Goal: Contribute content: Add original content to the website for others to see

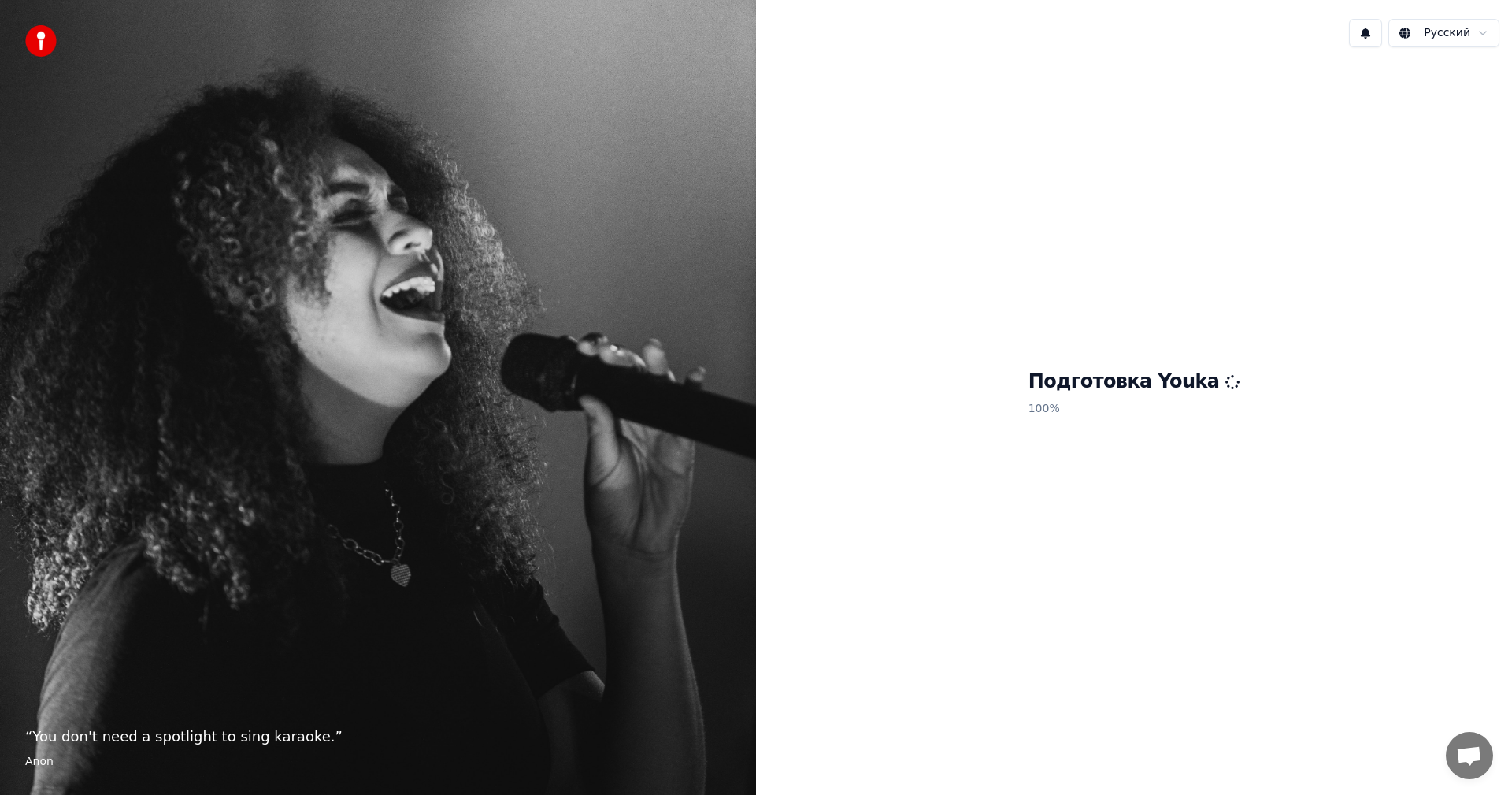
click at [1473, 759] on span "Открытый чат" at bounding box center [1469, 757] width 26 height 22
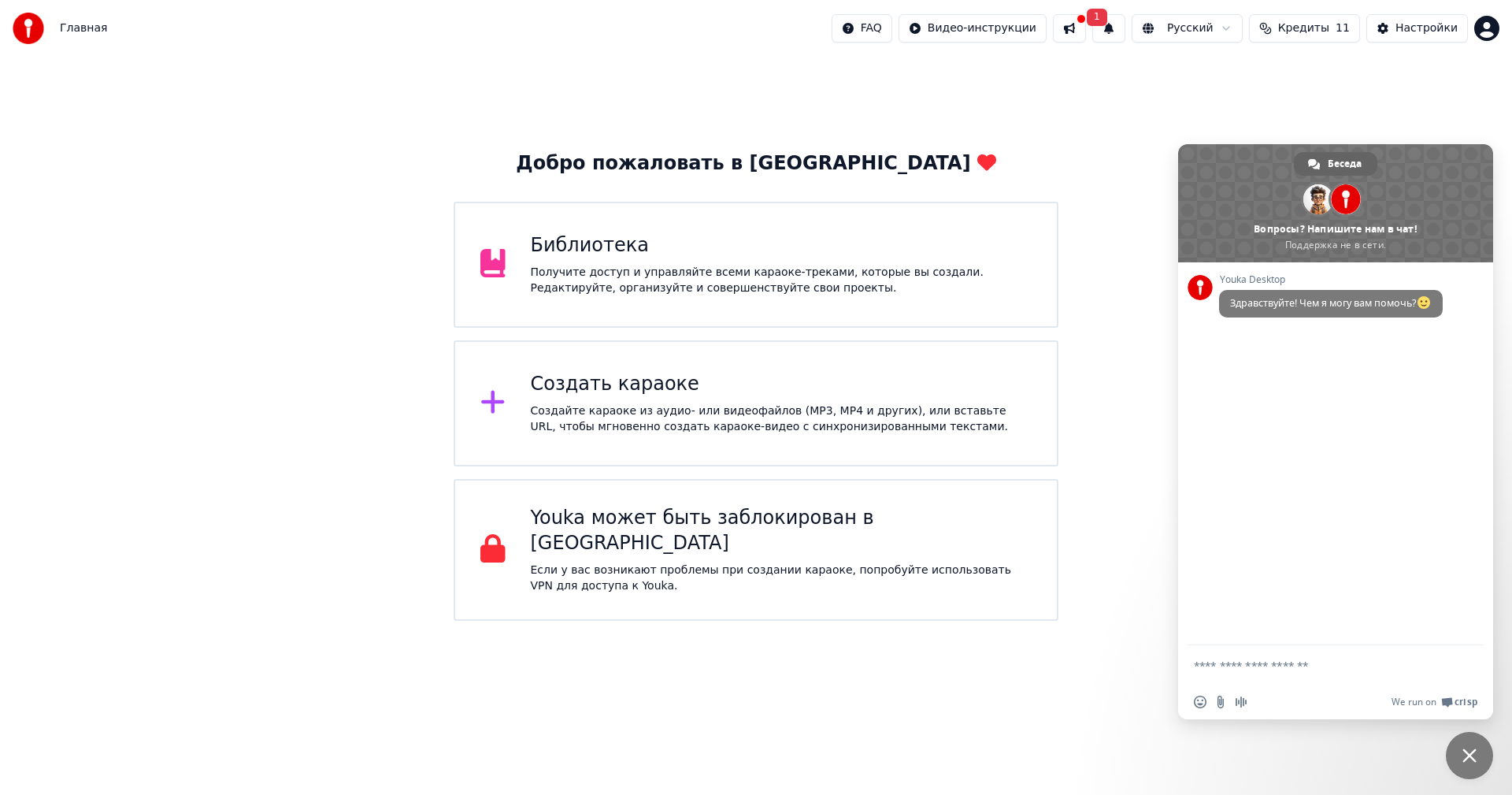
click at [1096, 129] on div "Добро пожаловать в Youka Библиотека Получите доступ и управляйте всеми караоке-…" at bounding box center [756, 339] width 1512 height 564
click at [1476, 745] on span "Закрыть чат" at bounding box center [1469, 755] width 48 height 48
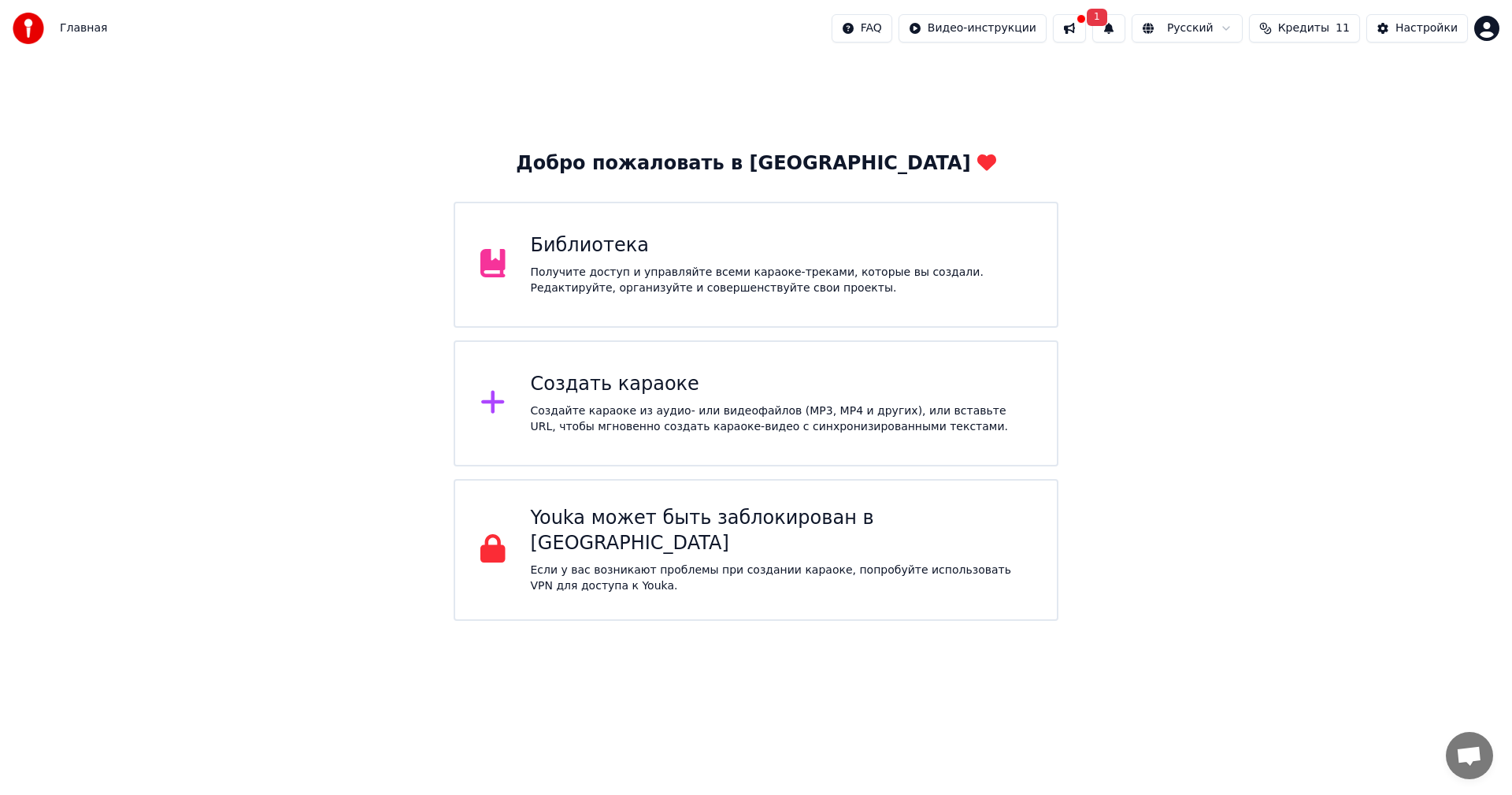
click at [730, 384] on div "Создать караоке" at bounding box center [781, 385] width 501 height 25
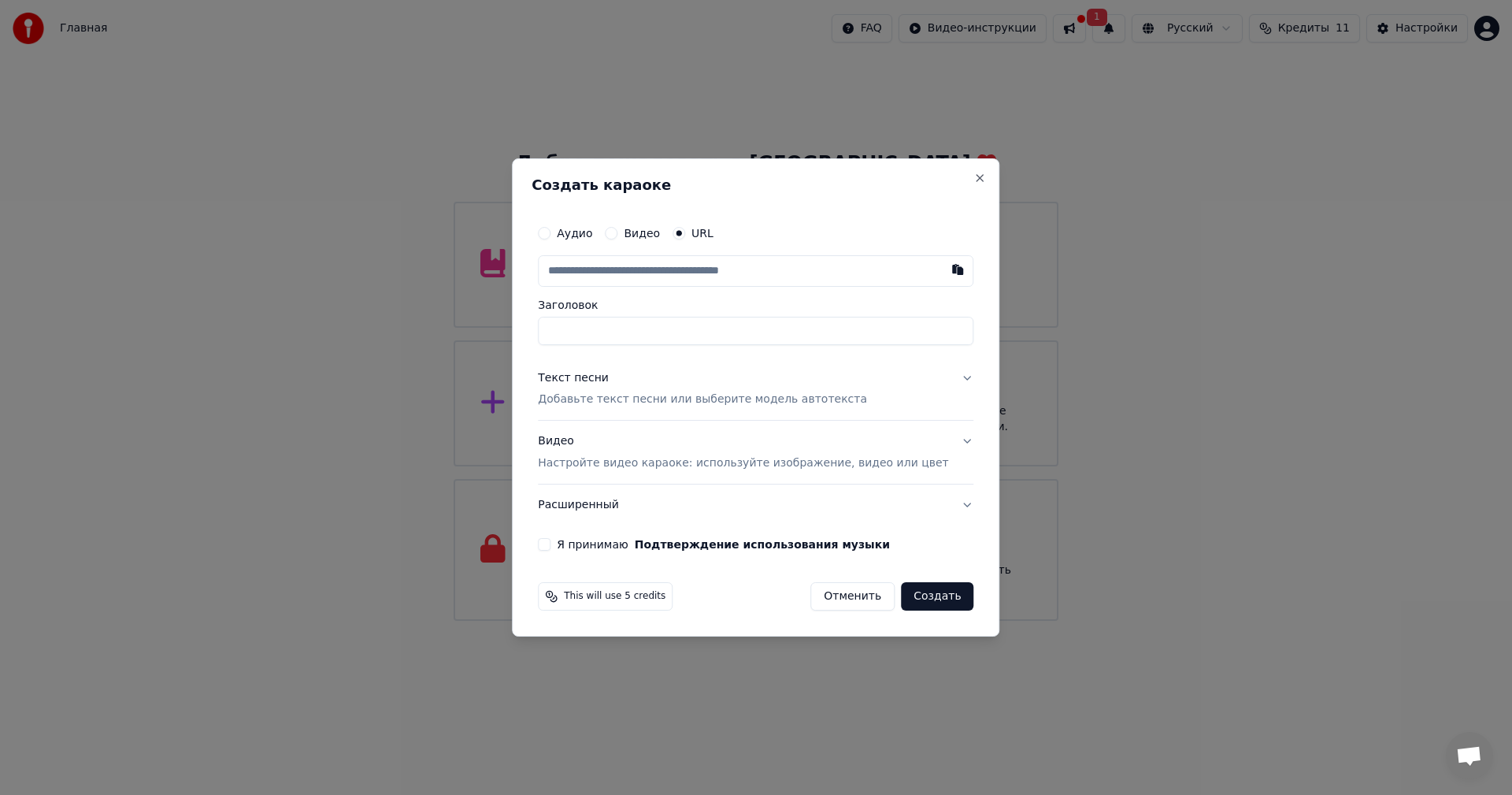
click at [758, 552] on form "Аудио Видео URL Заголовок Текст песни Добавьте текст песни или выберите модель …" at bounding box center [756, 414] width 448 height 406
click at [814, 355] on div "Аудио Видео URL Заголовок Текст песни Добавьте текст песни или выберите модель …" at bounding box center [756, 384] width 448 height 346
click at [682, 269] on input "text" at bounding box center [755, 271] width 435 height 32
click at [625, 278] on input "text" at bounding box center [755, 271] width 435 height 32
paste input "**********"
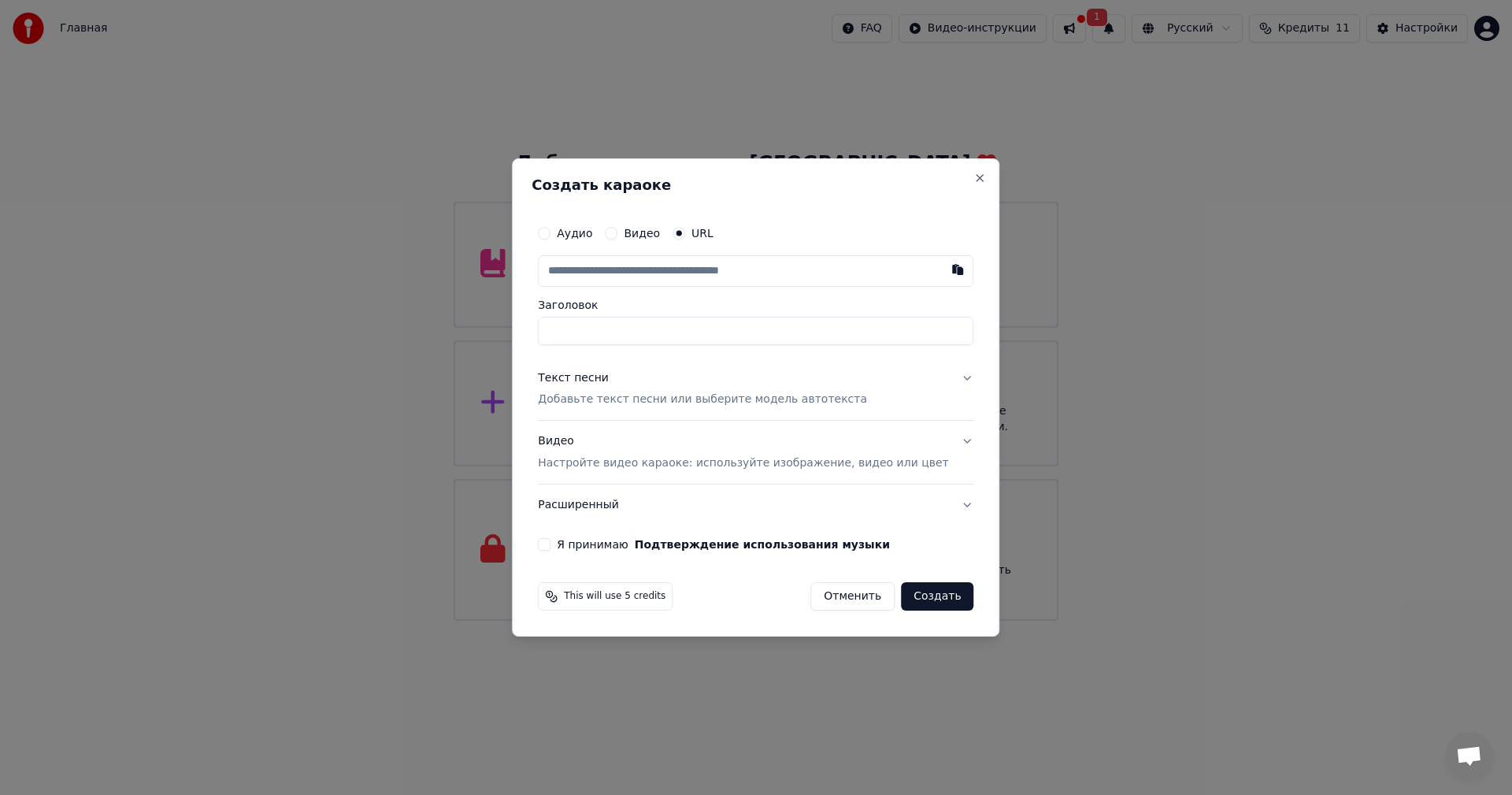
type input "**********"
click at [752, 400] on p "Добавьте текст песни или выберите модель автотекста" at bounding box center [702, 400] width 329 height 16
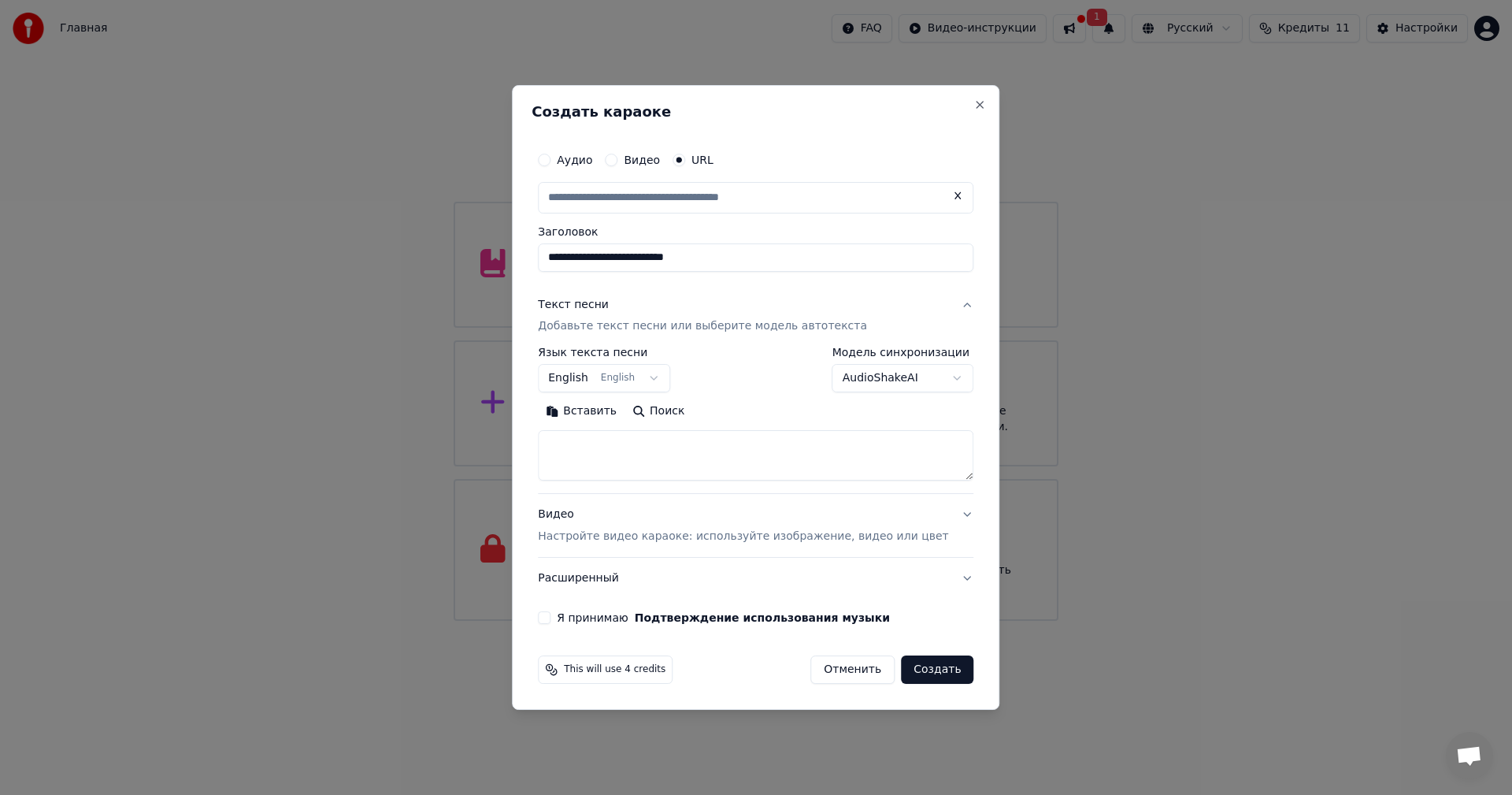
type input "**********"
click at [666, 380] on button "English English" at bounding box center [603, 379] width 132 height 28
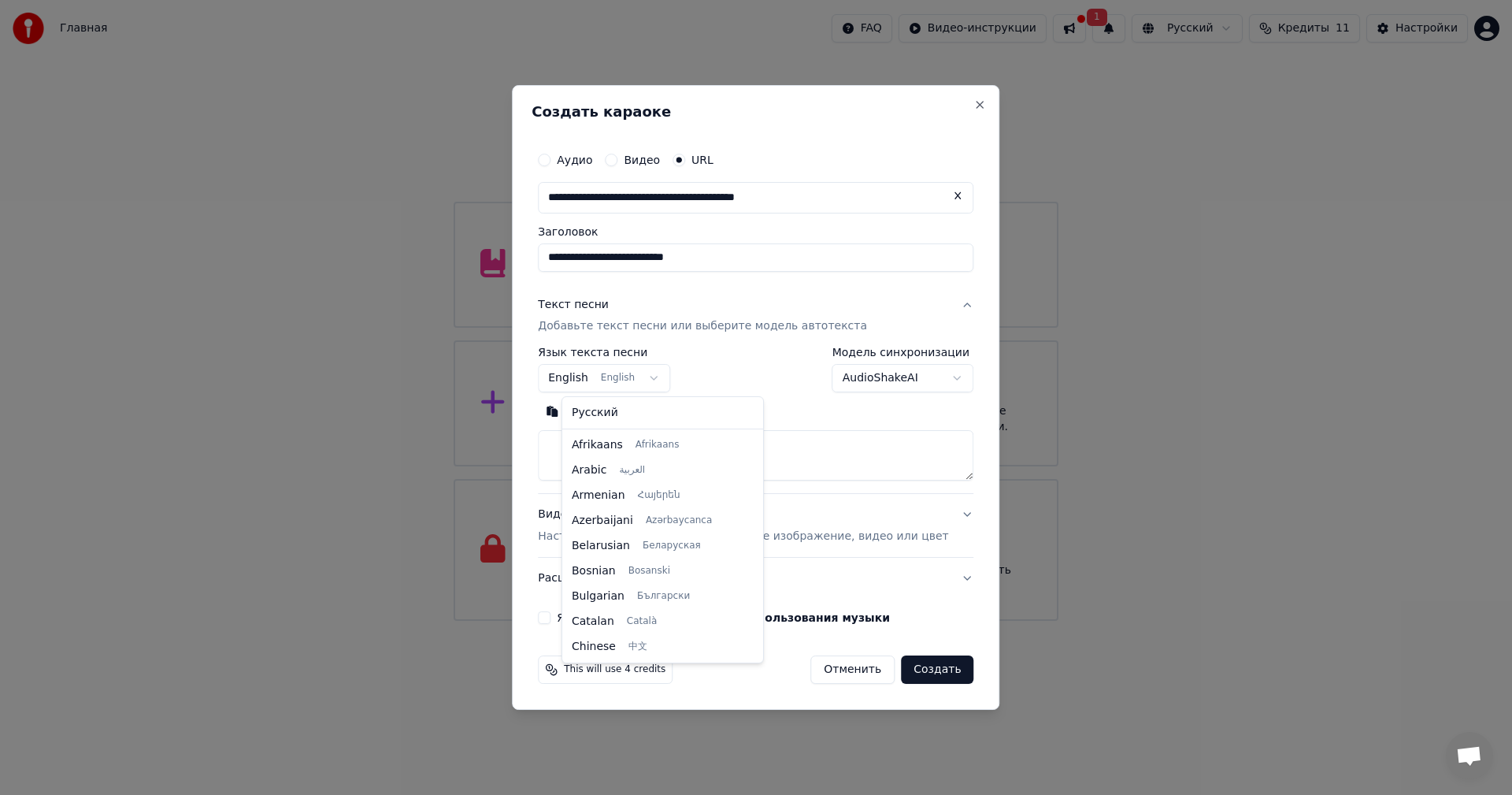
scroll to position [126, 0]
click at [647, 426] on div "Русский Afrikaans Afrikaans Arabic العربية Armenian Հայերեն Azerbaijani Azərbay…" at bounding box center [663, 529] width 201 height 265
select select "**"
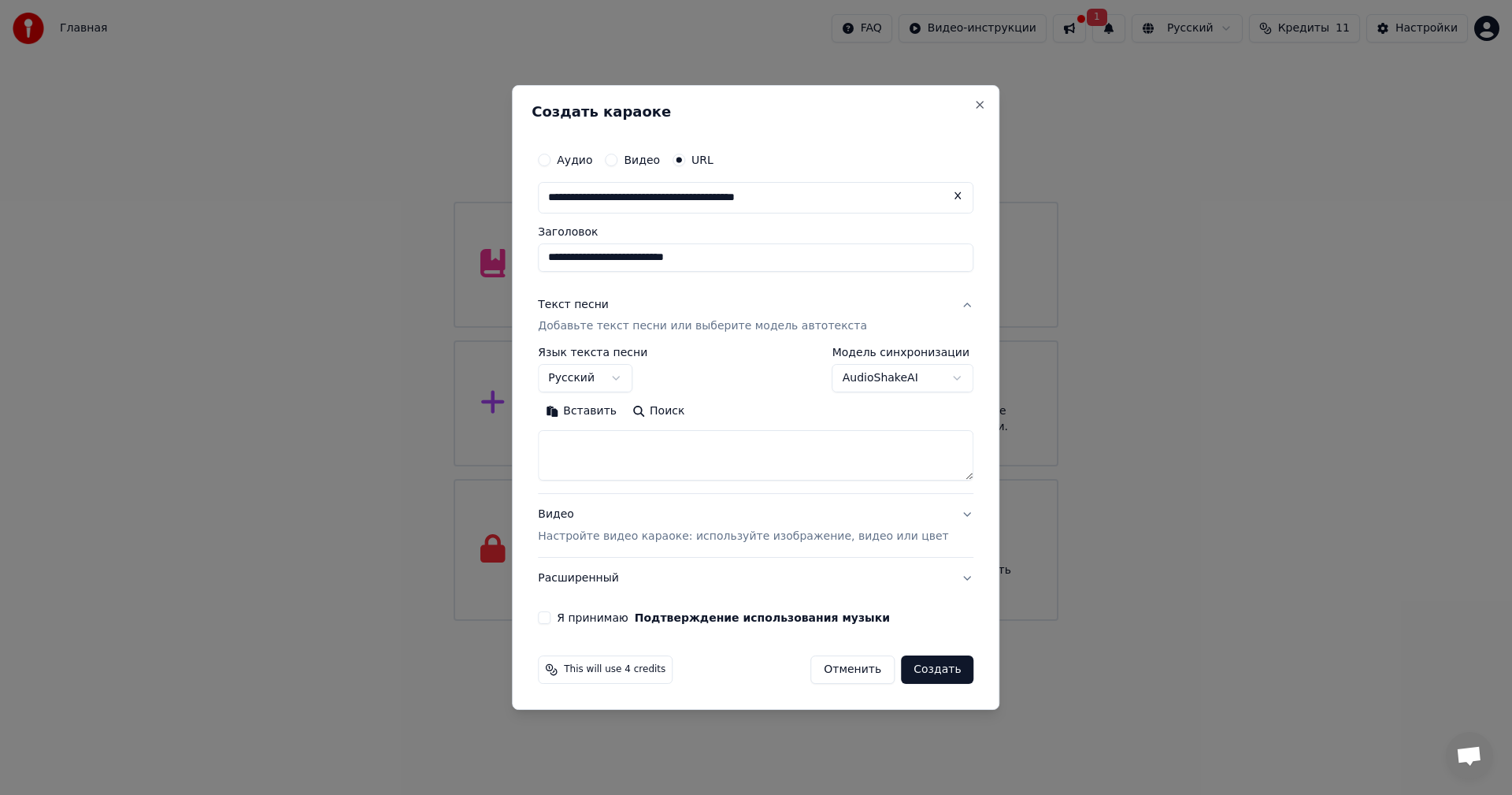
click at [916, 377] on body "Главная FAQ Видео-инструкции 1 Русский Кредиты 11 Настройки Добро пожаловать в …" at bounding box center [756, 310] width 1512 height 620
click at [708, 458] on body "Главная FAQ Видео-инструкции 1 Русский Кредиты 11 Настройки Добро пожаловать в …" at bounding box center [756, 310] width 1512 height 620
click at [698, 446] on textarea at bounding box center [755, 456] width 435 height 50
paste textarea "**********"
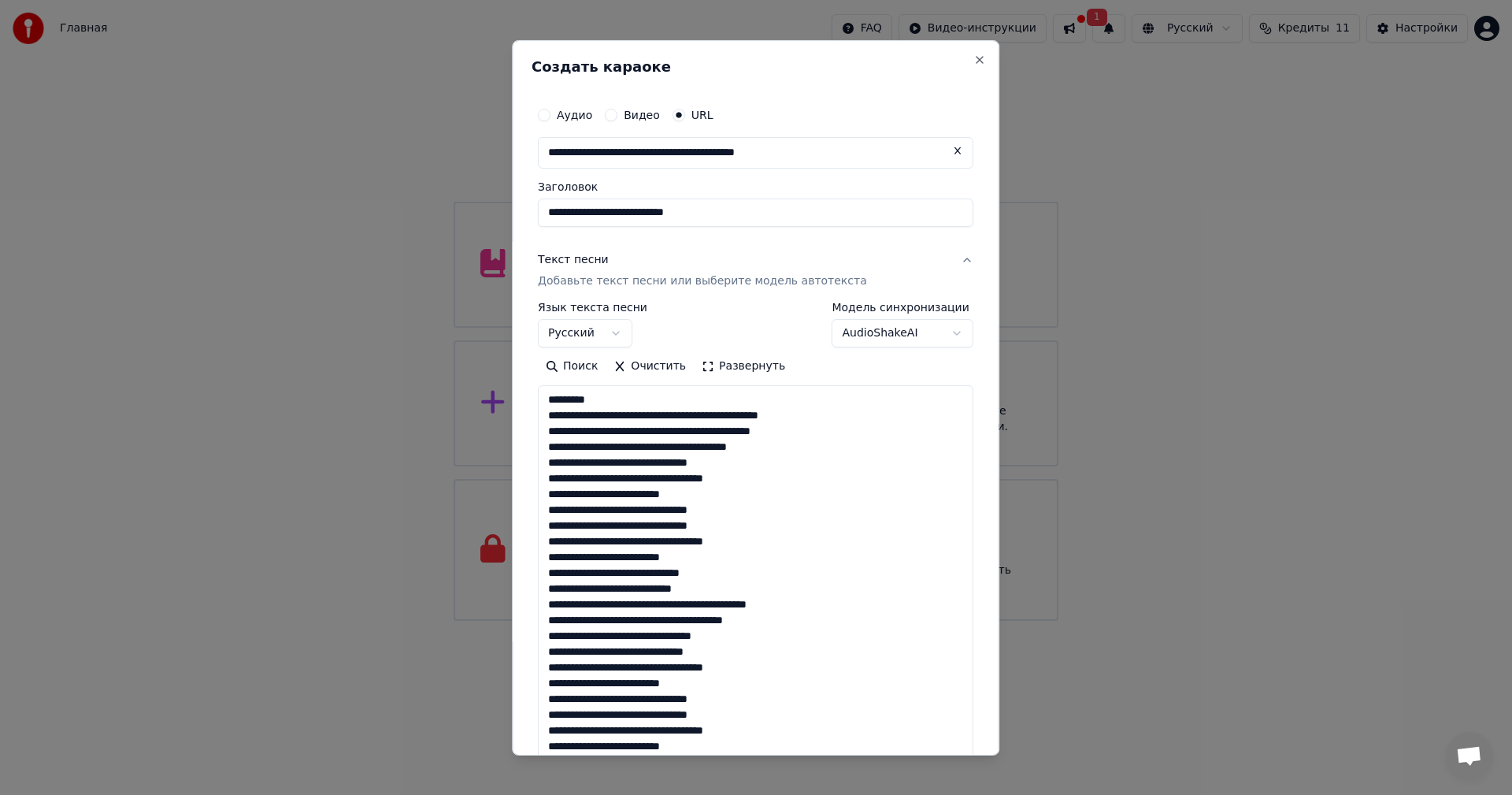
scroll to position [415, 0]
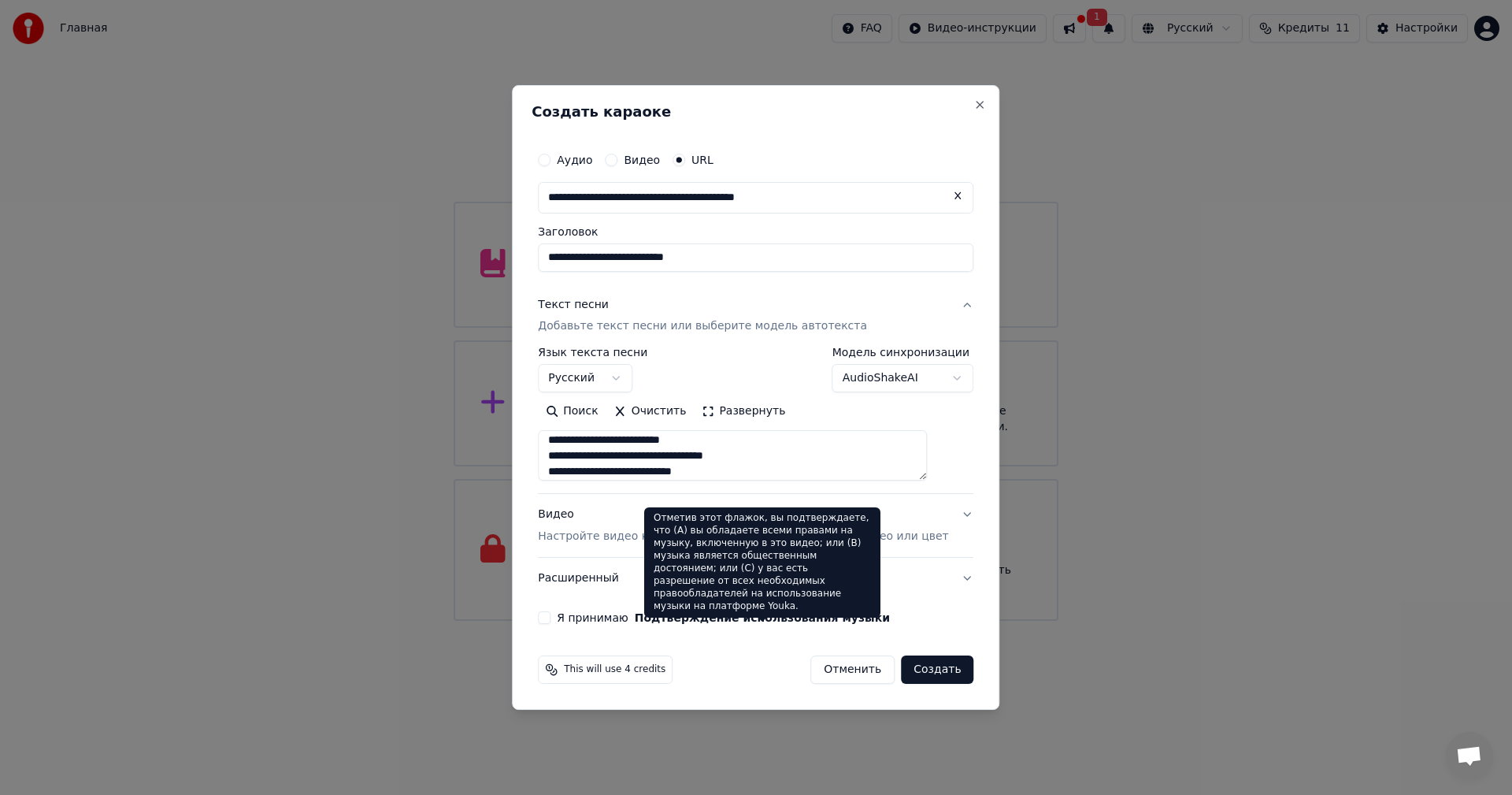
type textarea "**********"
click at [693, 622] on button "Подтверждение использования музыки" at bounding box center [761, 617] width 255 height 11
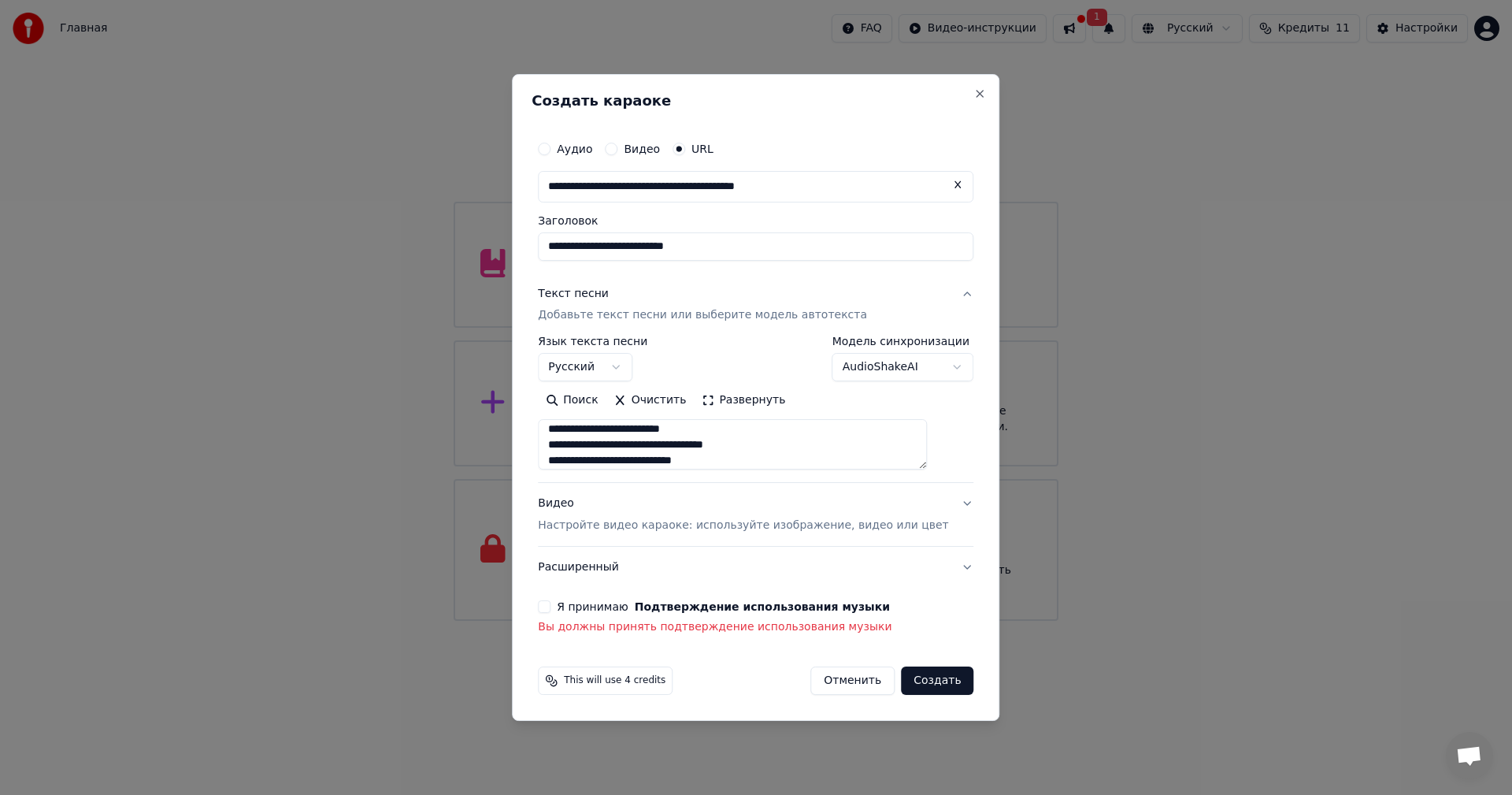
click at [550, 609] on button "Я принимаю Подтверждение использования музыки" at bounding box center [543, 606] width 13 height 13
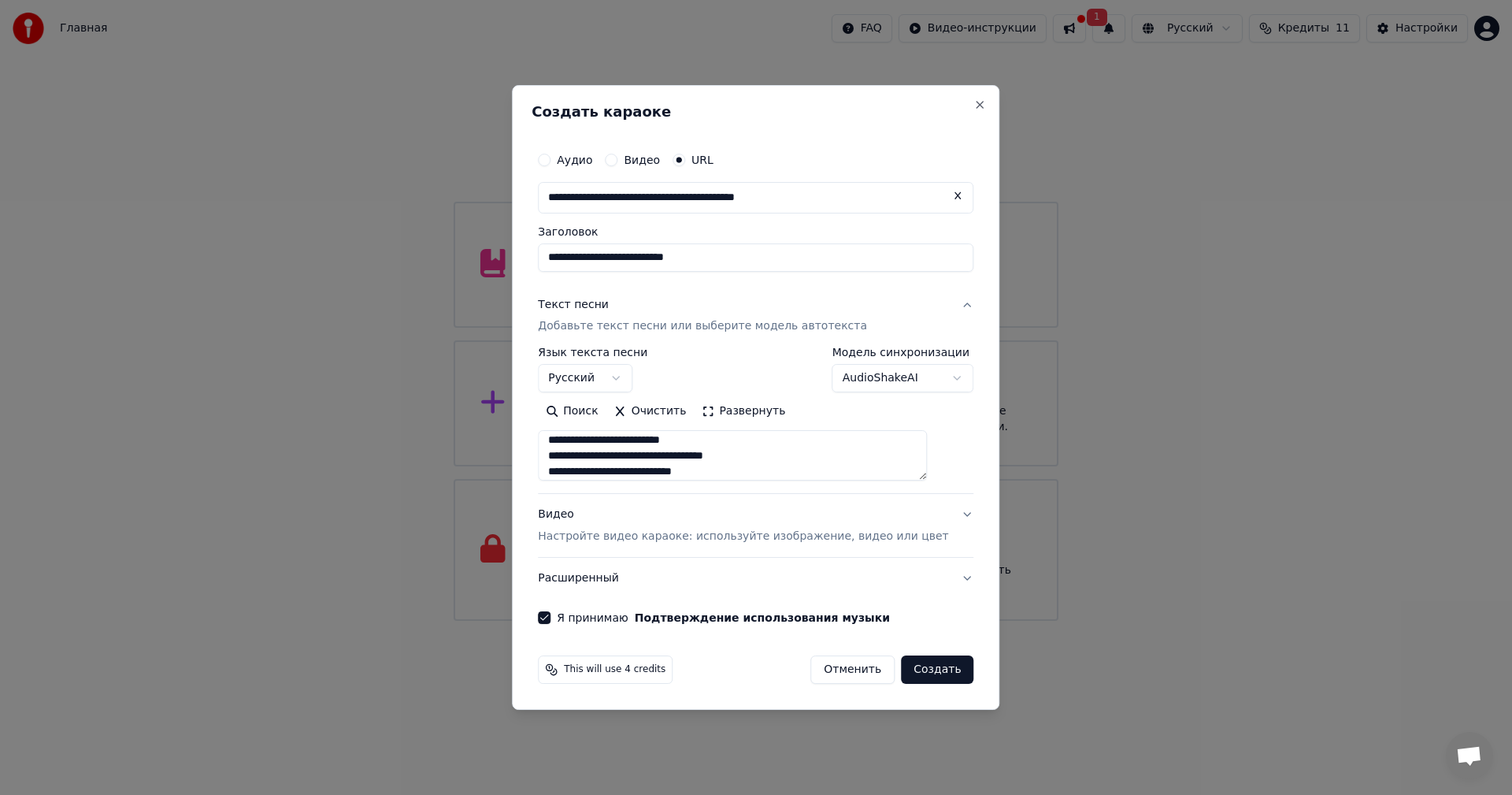
click at [922, 668] on button "Создать" at bounding box center [937, 670] width 73 height 28
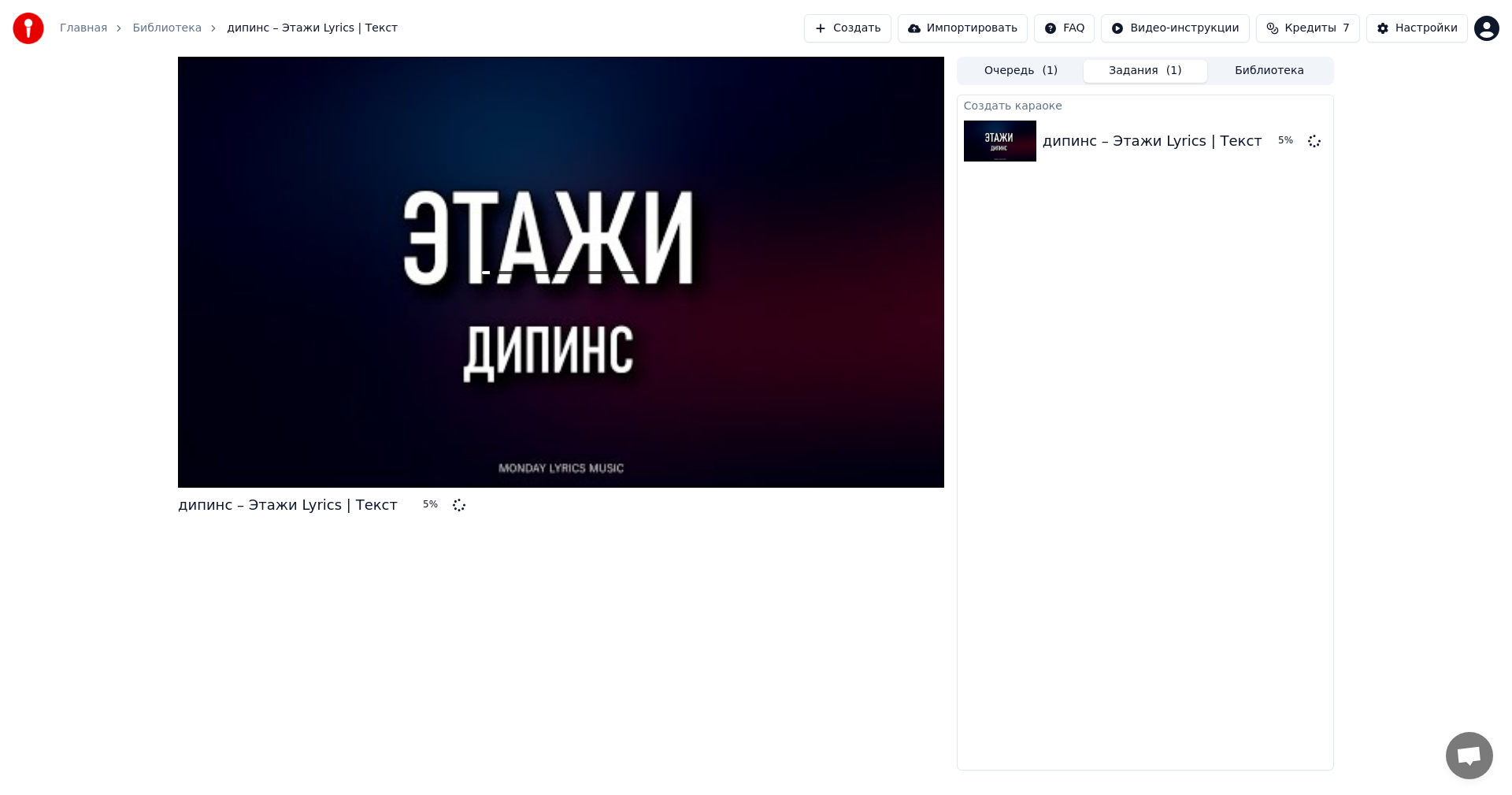
click at [683, 302] on div at bounding box center [561, 272] width 766 height 431
click at [632, 329] on div at bounding box center [561, 272] width 766 height 431
click at [684, 300] on div at bounding box center [561, 272] width 766 height 431
click at [684, 299] on div at bounding box center [561, 272] width 766 height 431
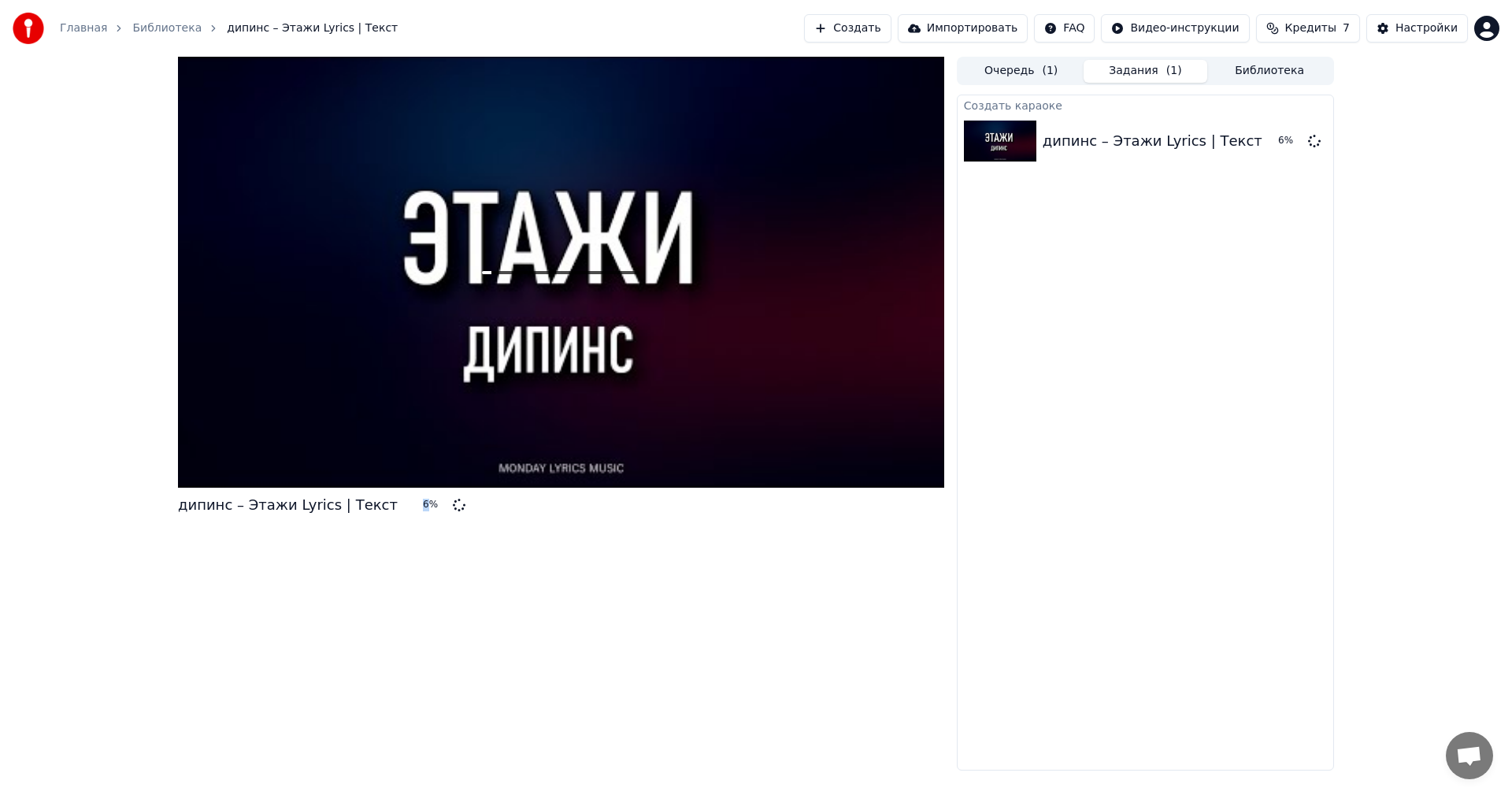
click at [684, 299] on div at bounding box center [561, 272] width 766 height 431
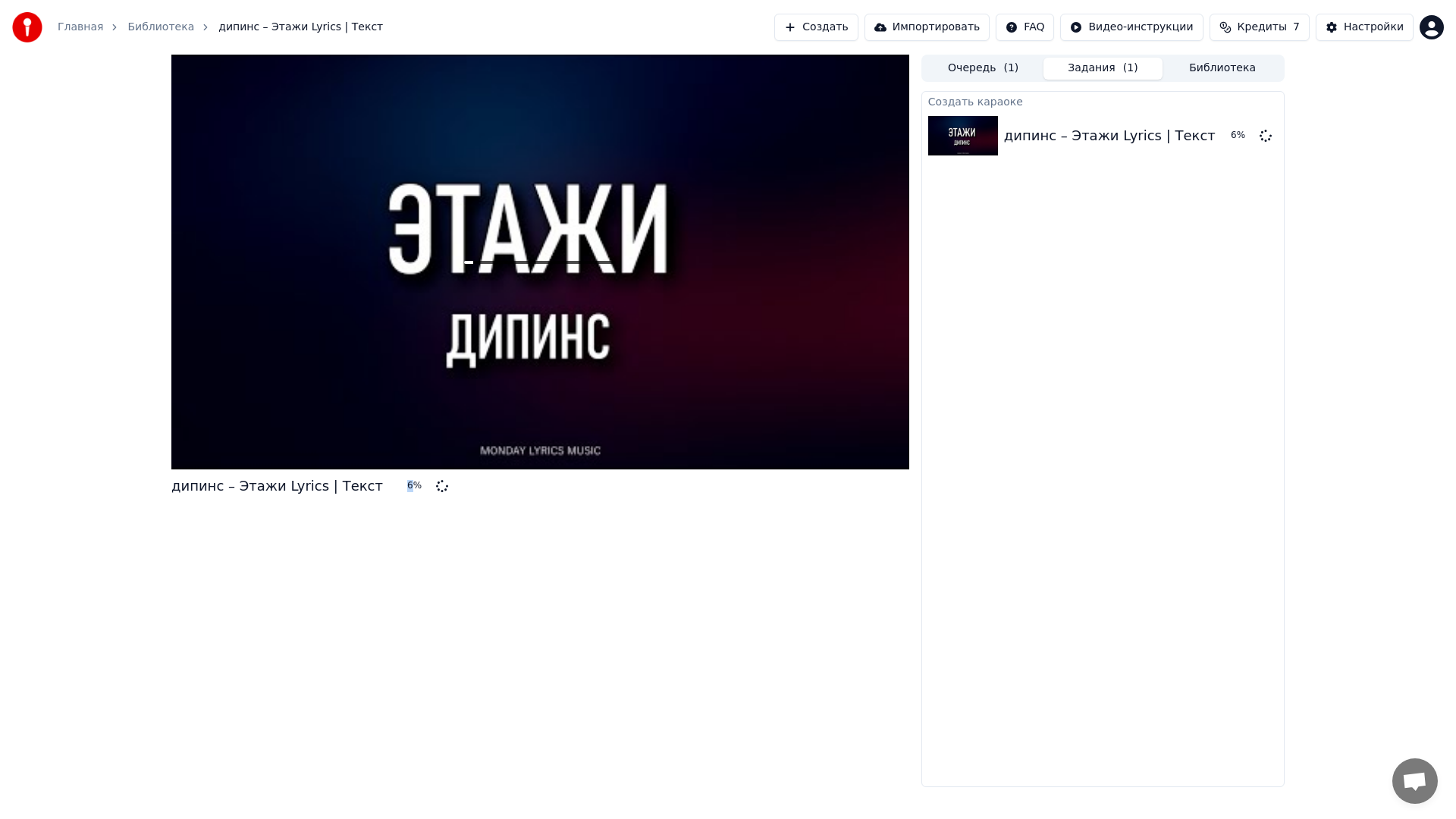
click at [658, 306] on div at bounding box center [540, 262] width 738 height 415
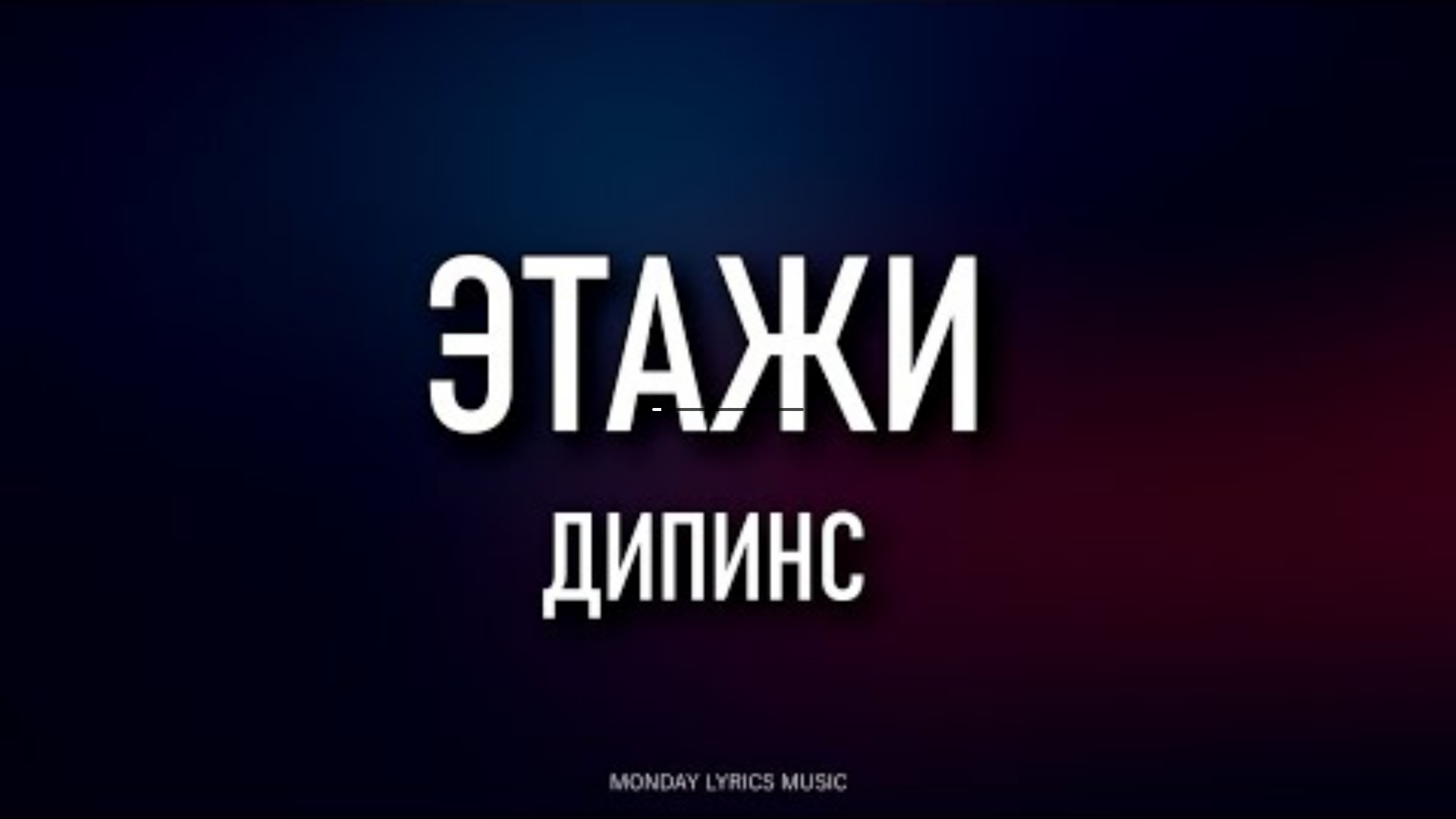
click at [658, 306] on div at bounding box center [728, 409] width 1456 height 819
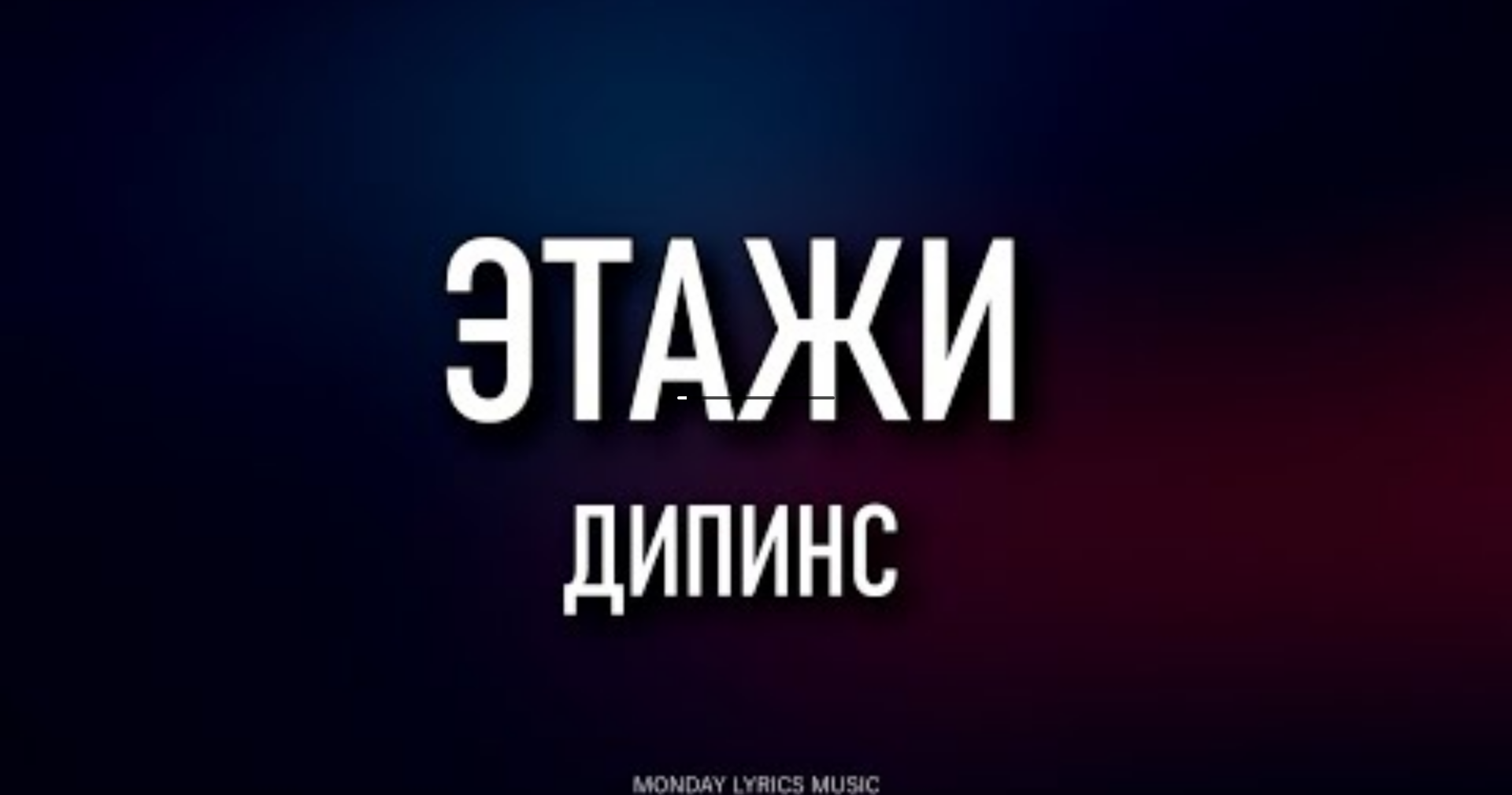
click at [684, 299] on div at bounding box center [756, 397] width 1512 height 850
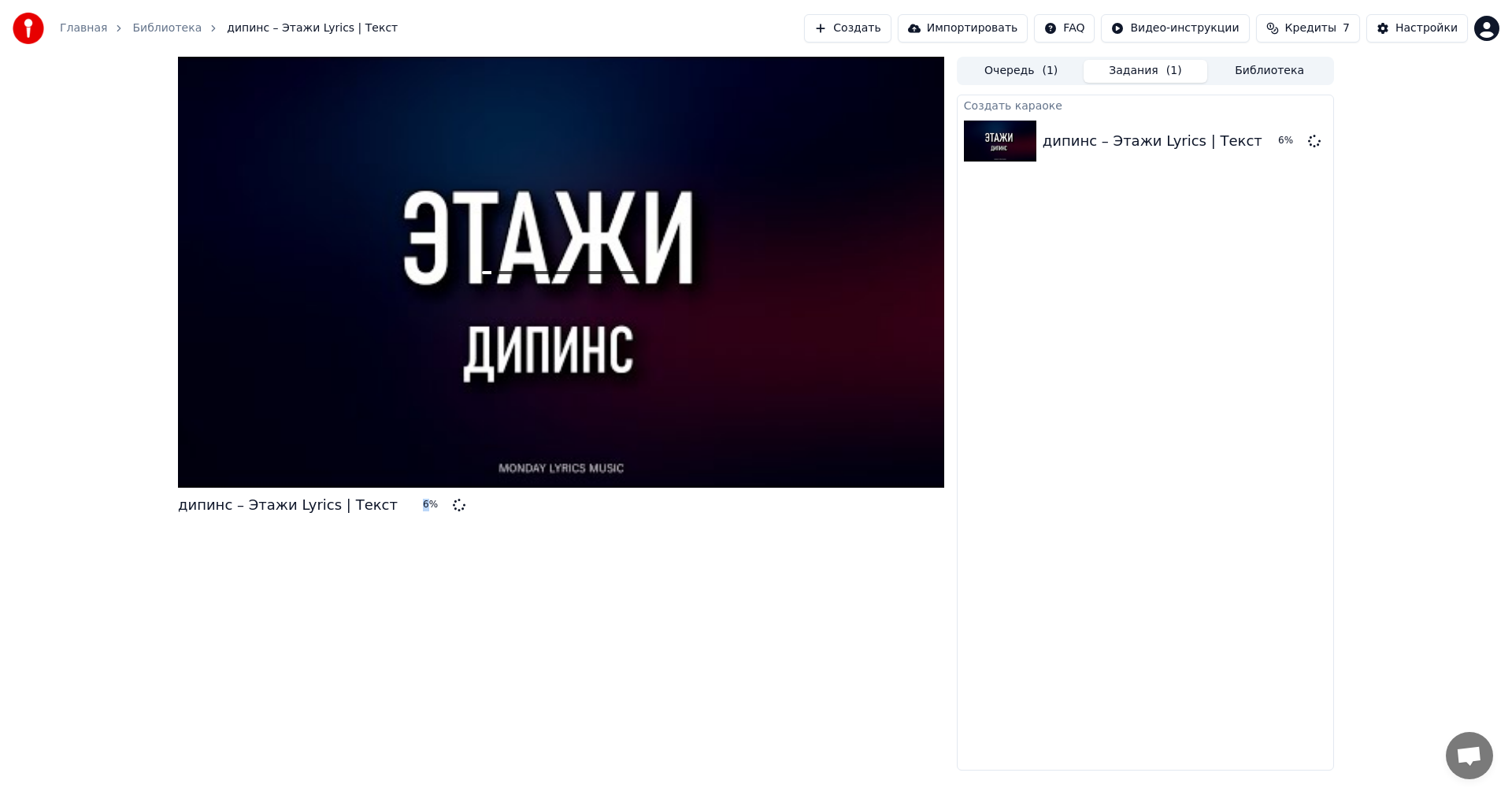
click at [684, 299] on div at bounding box center [561, 272] width 766 height 431
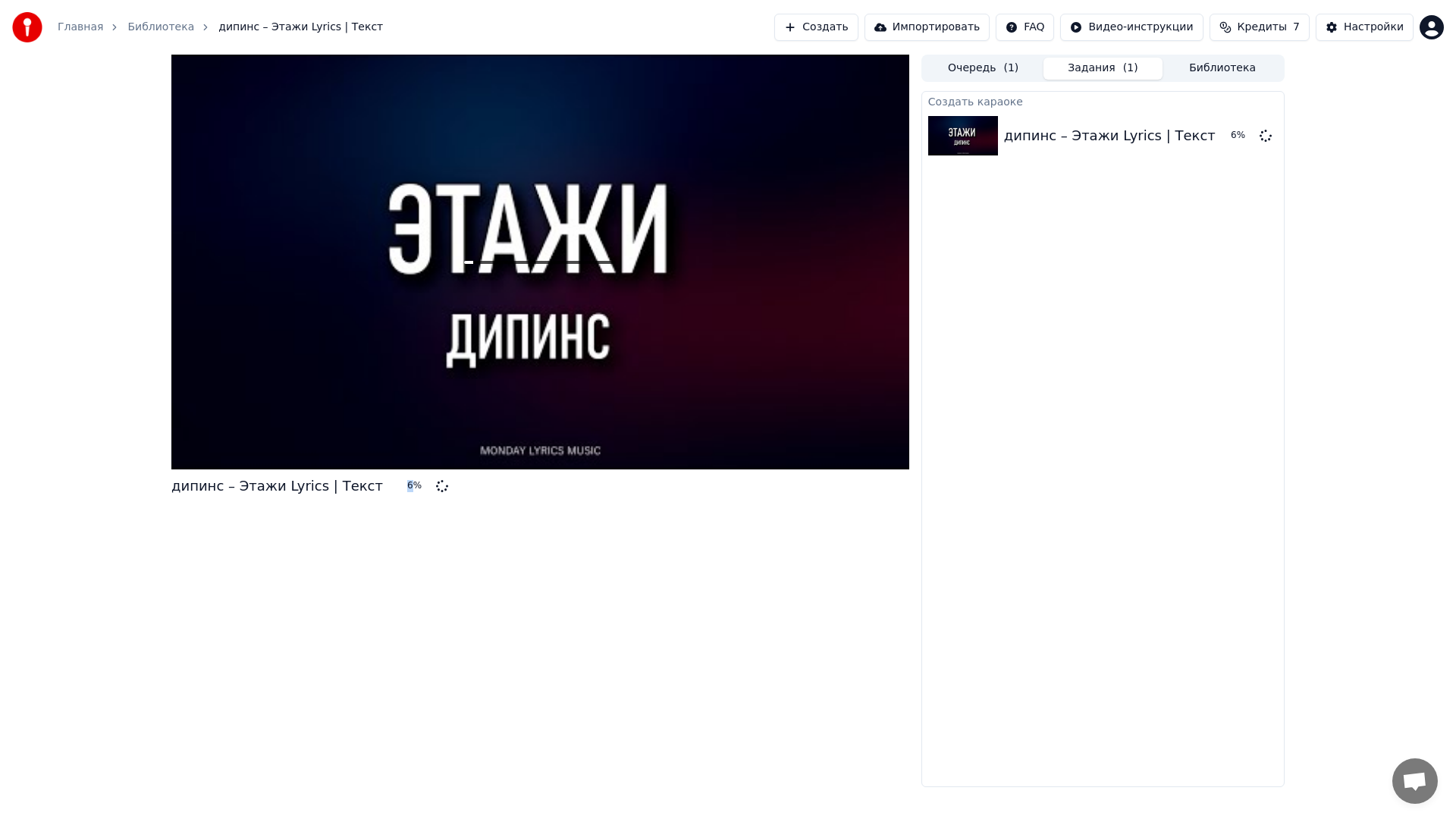
click at [661, 321] on div at bounding box center [540, 262] width 738 height 415
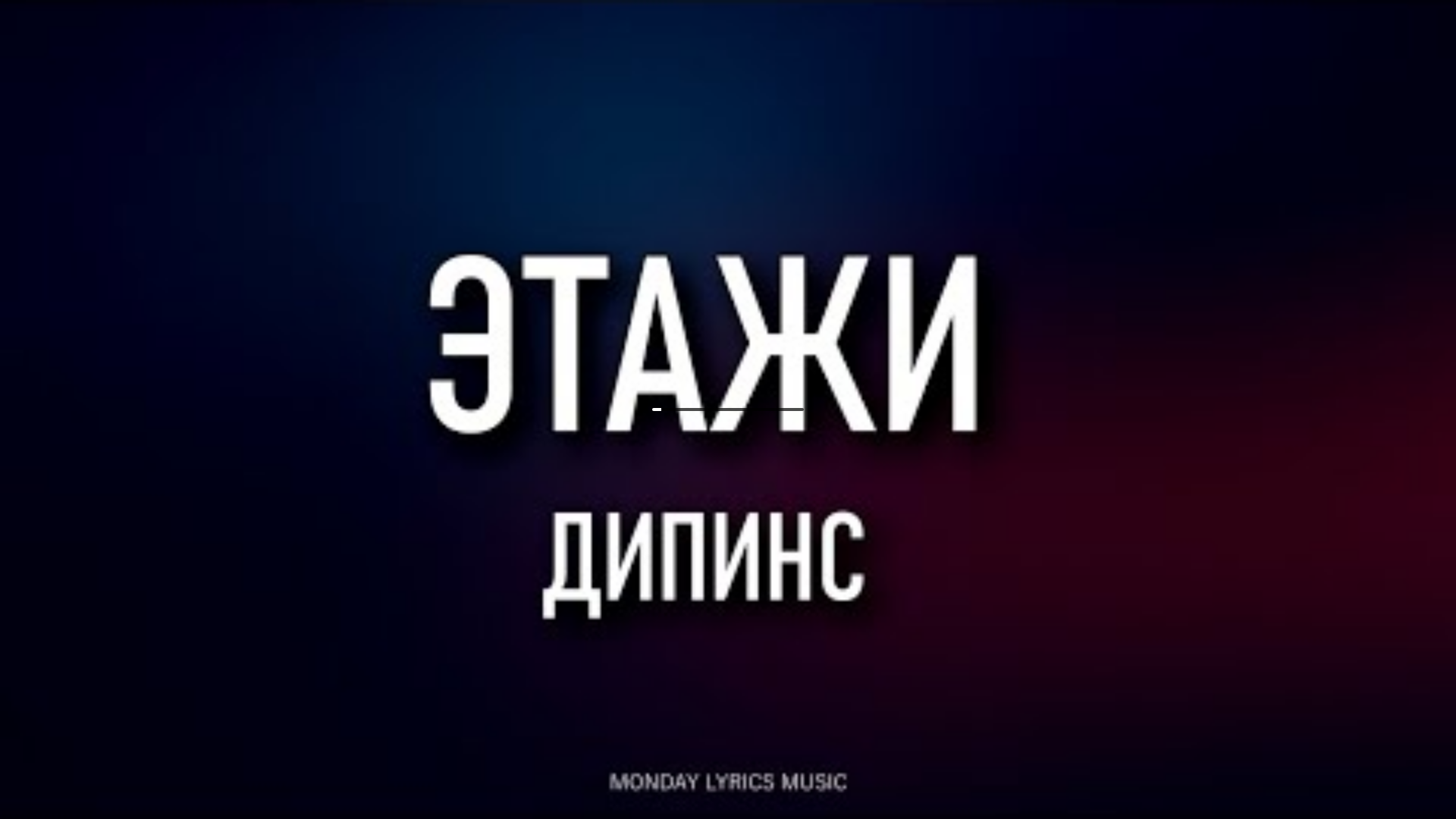
click at [661, 321] on div at bounding box center [728, 409] width 1456 height 819
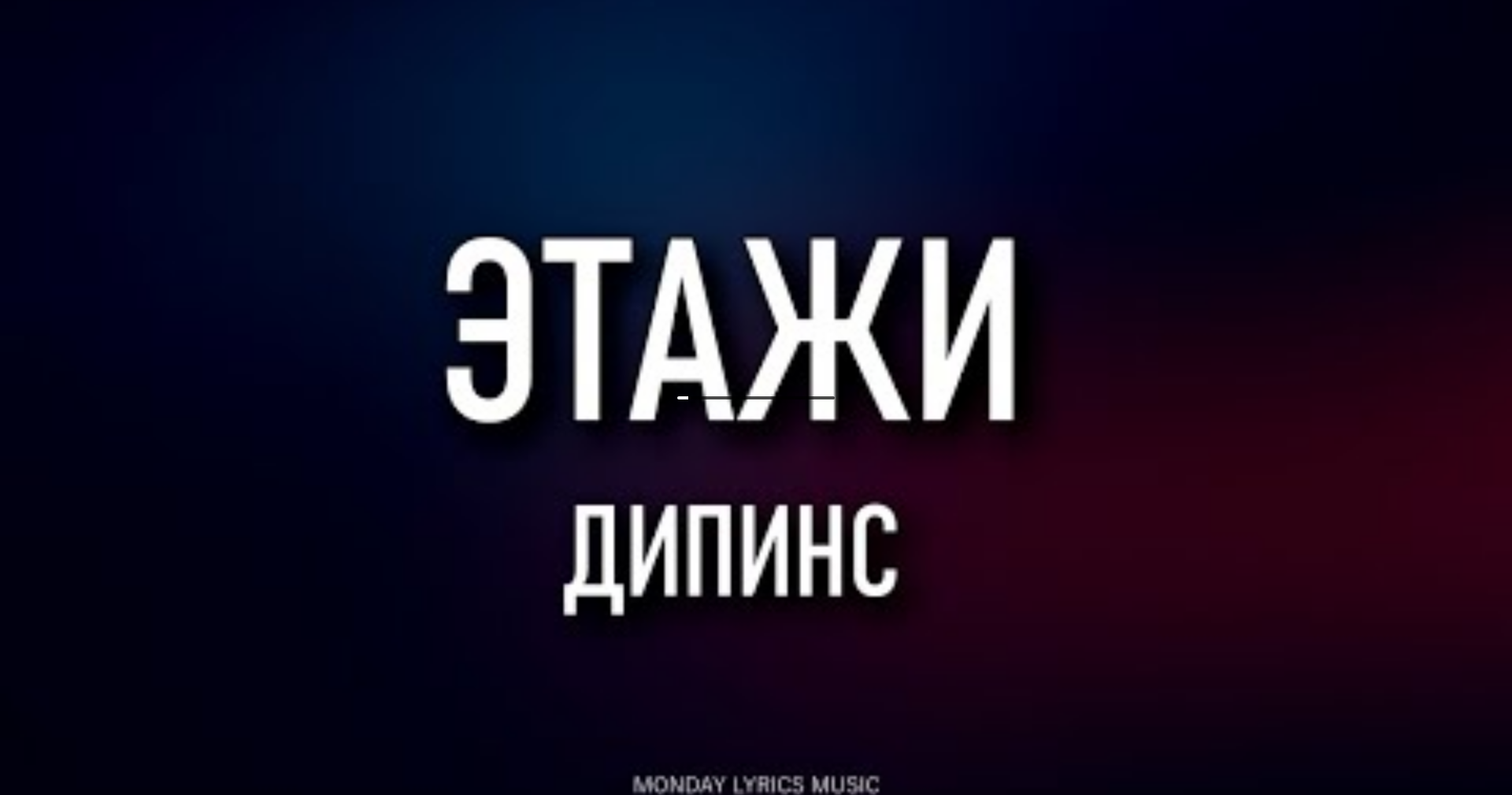
click at [686, 315] on div at bounding box center [756, 397] width 1512 height 850
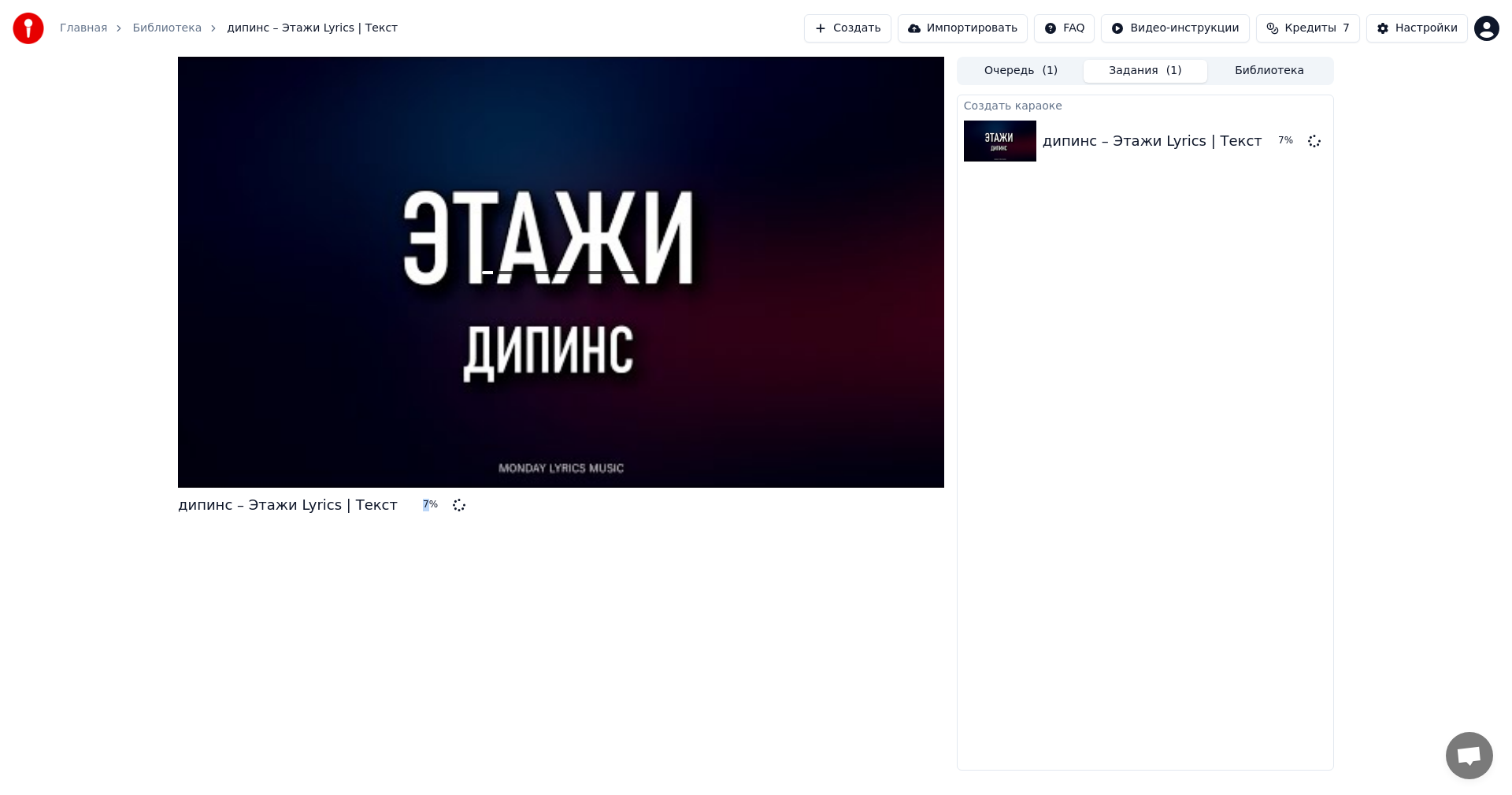
click at [686, 315] on div at bounding box center [561, 272] width 766 height 431
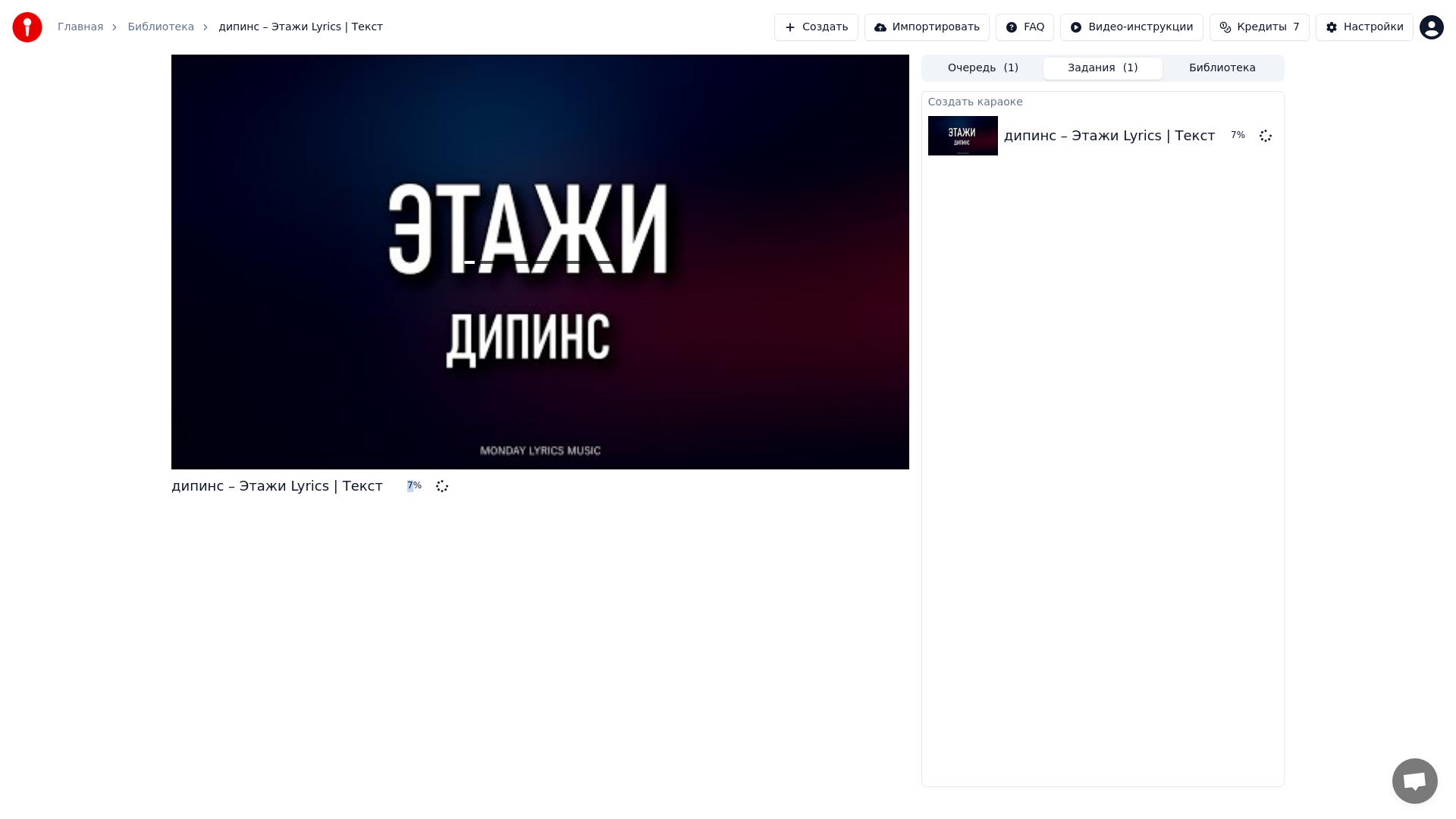
click at [661, 321] on div at bounding box center [540, 262] width 738 height 415
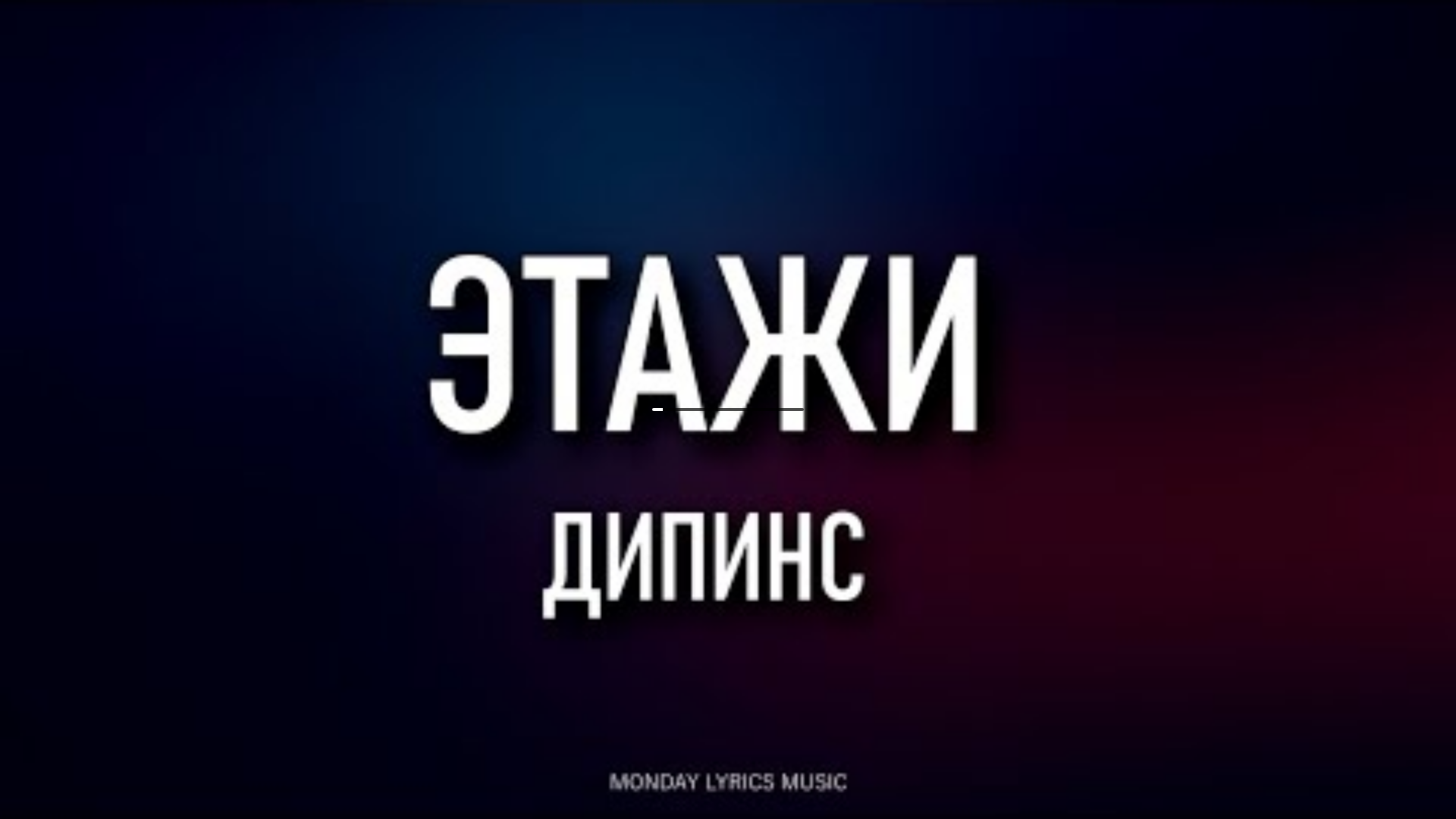
click at [661, 321] on div at bounding box center [728, 409] width 1456 height 819
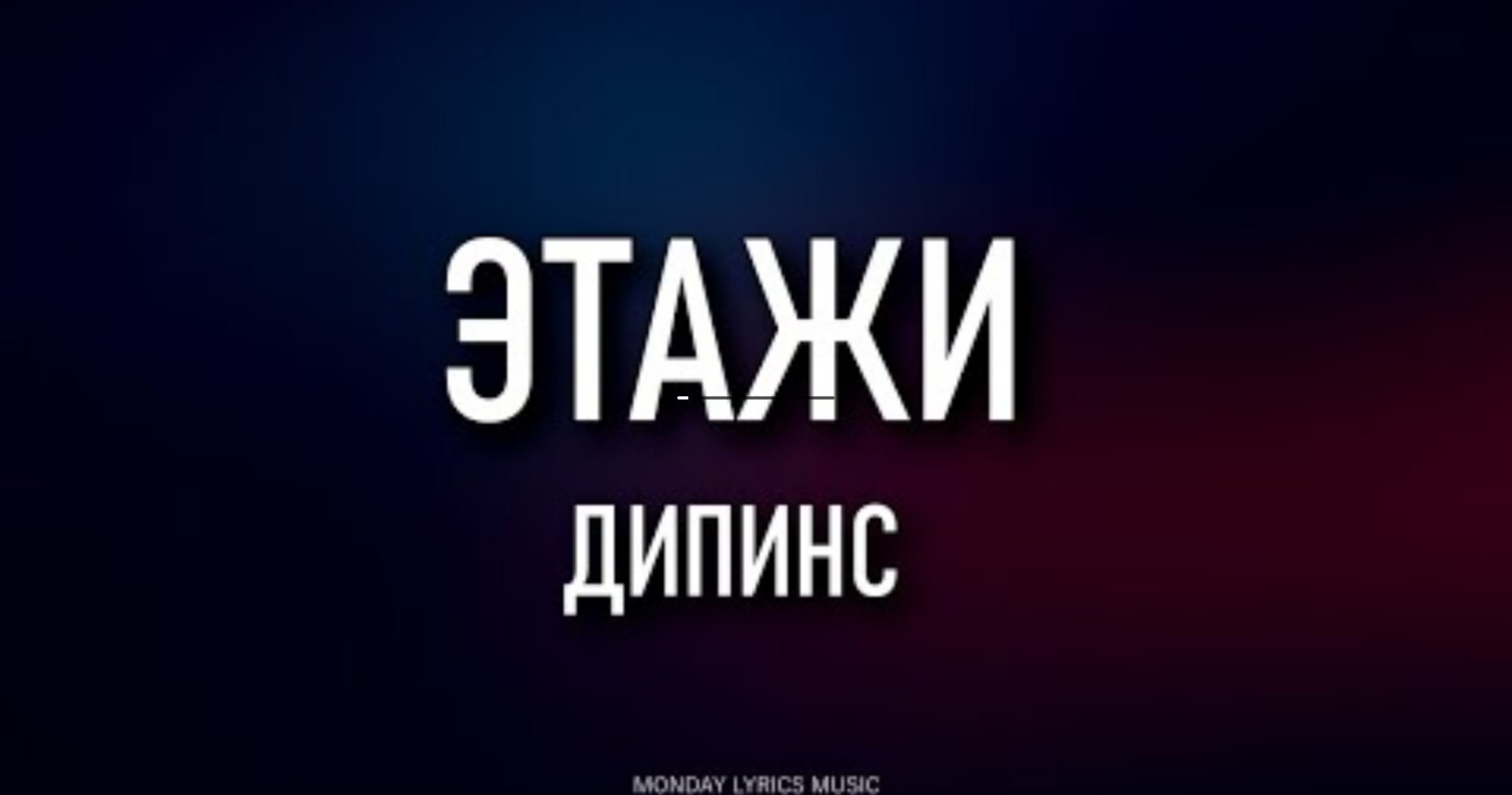
click at [719, 568] on div "дипинс – Этажи Lyrics | Текст 7 %" at bounding box center [561, 413] width 766 height 713
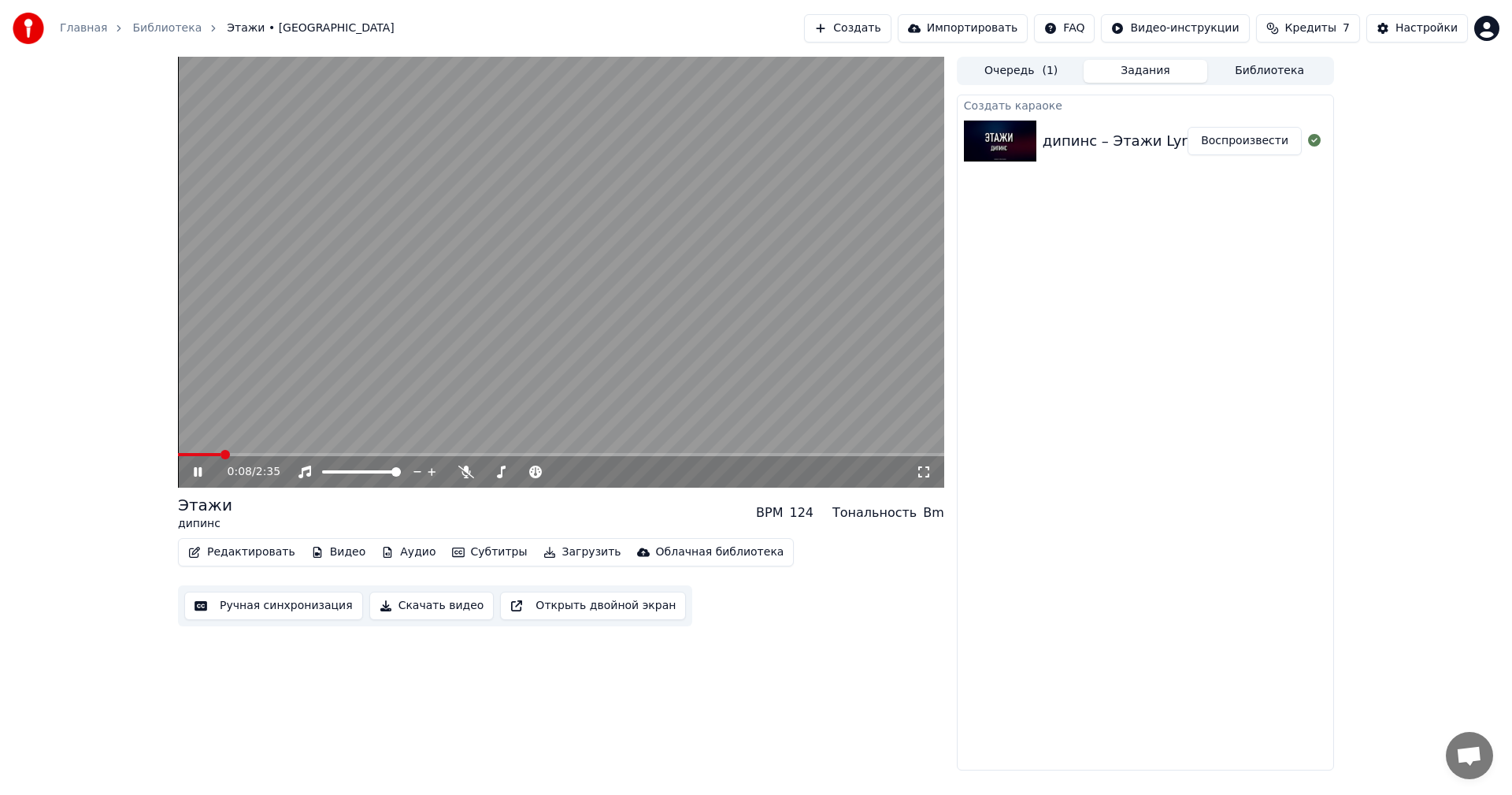
click at [574, 310] on video at bounding box center [561, 272] width 766 height 431
click at [178, 459] on span at bounding box center [182, 454] width 9 height 9
click at [924, 471] on icon at bounding box center [924, 471] width 16 height 13
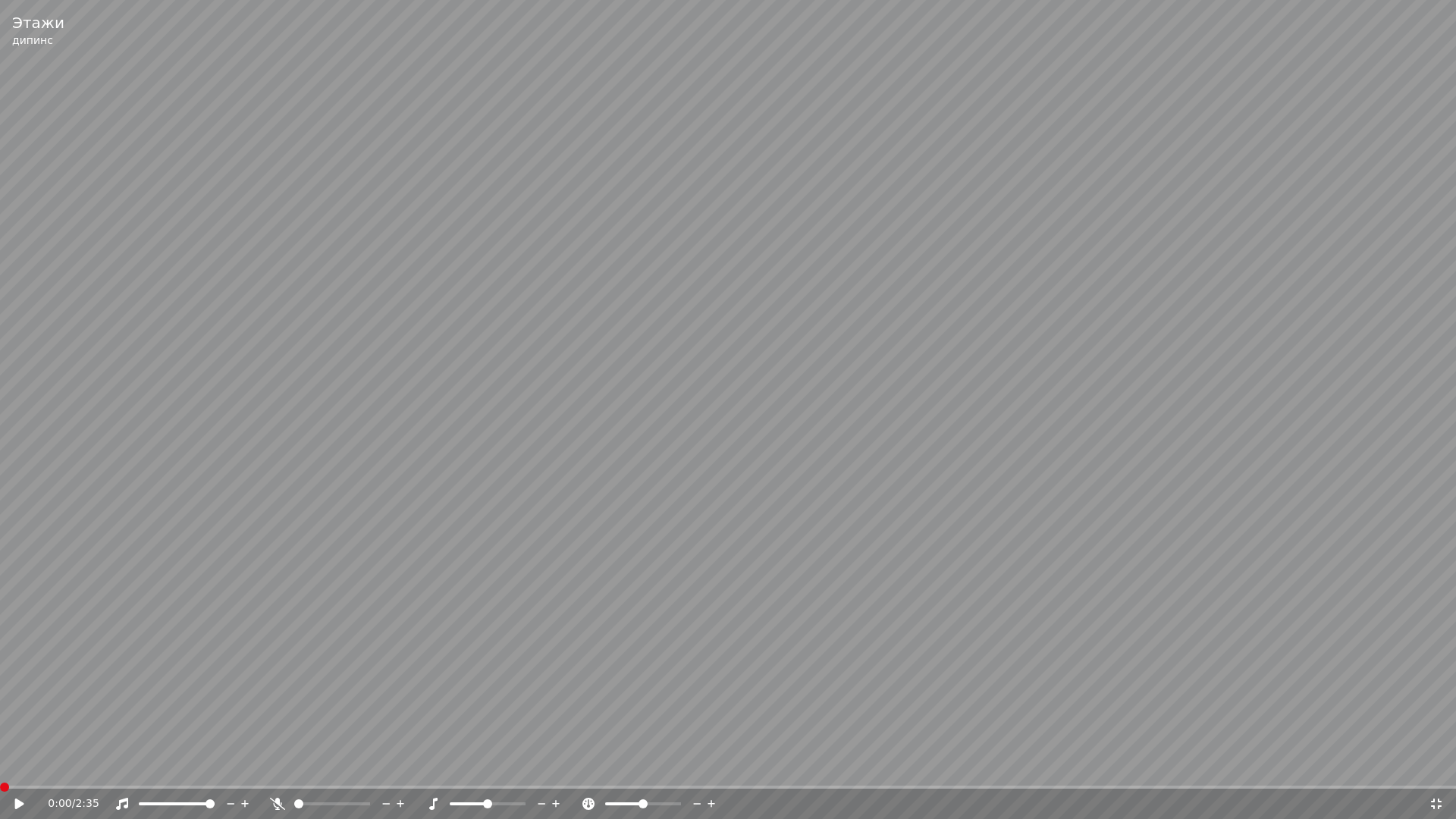
click at [0, 765] on span at bounding box center [4, 787] width 9 height 9
click at [19, 765] on div "0:00 / 2:35" at bounding box center [728, 805] width 1456 height 31
click at [19, 765] on icon at bounding box center [19, 804] width 9 height 10
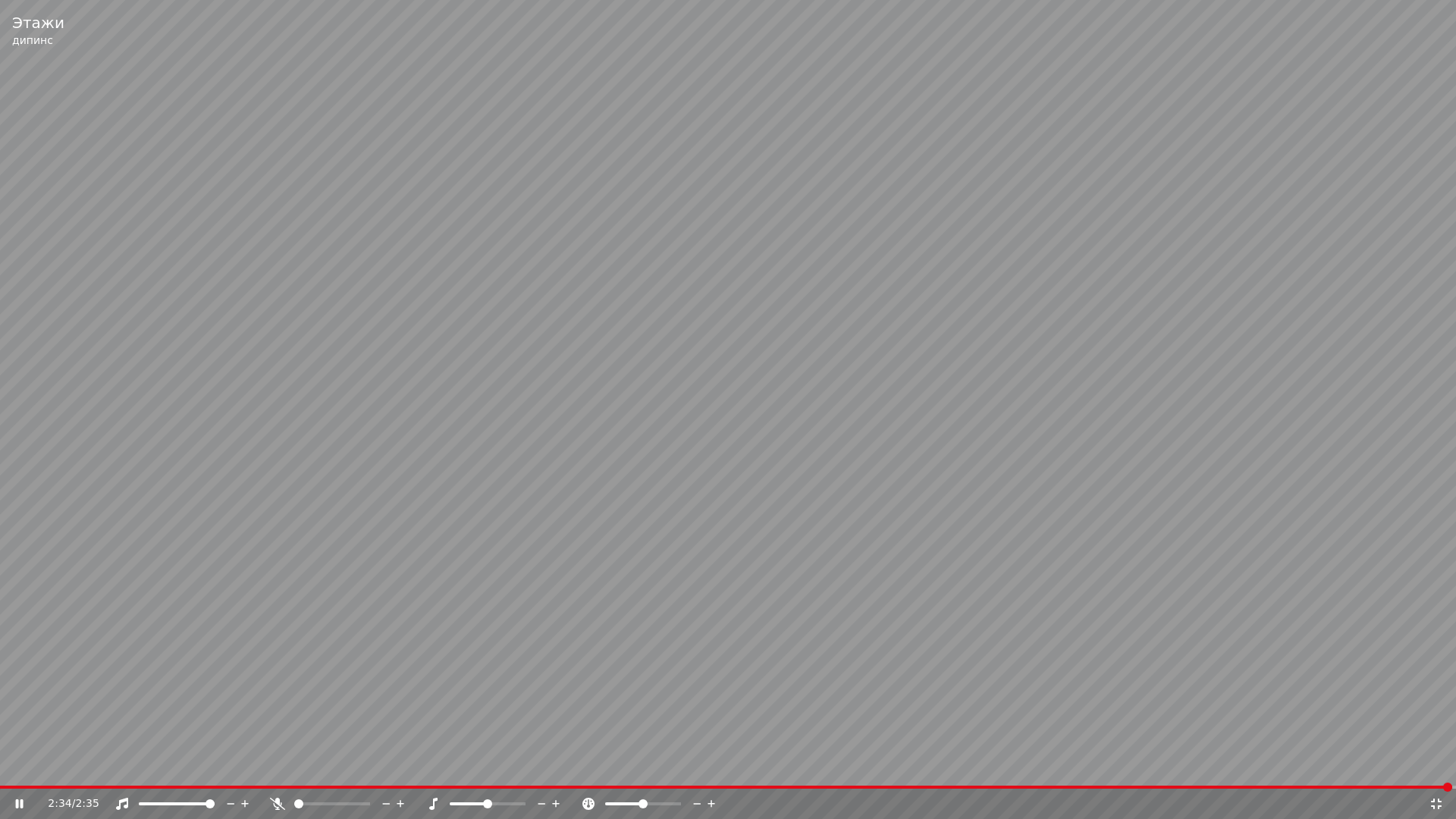
click at [611, 559] on video at bounding box center [728, 409] width 1456 height 819
click at [304, 765] on div "Этажи дипинс 2:35 / 2:35" at bounding box center [728, 409] width 1456 height 819
click at [304, 765] on span at bounding box center [728, 788] width 1456 height 3
click at [278, 765] on icon at bounding box center [277, 804] width 15 height 12
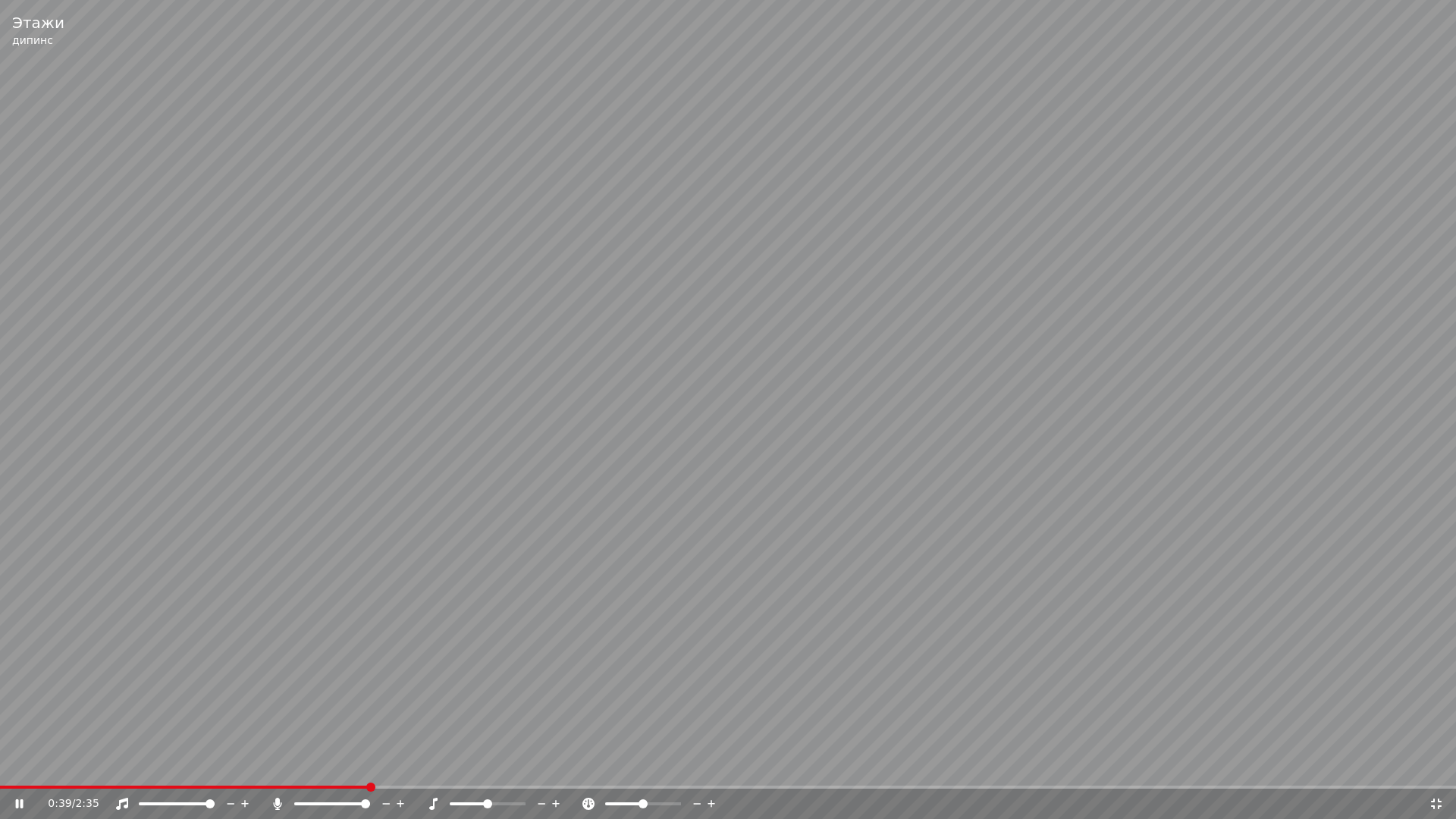
click at [643, 701] on video at bounding box center [728, 409] width 1456 height 819
click at [1431, 765] on icon at bounding box center [1436, 804] width 15 height 12
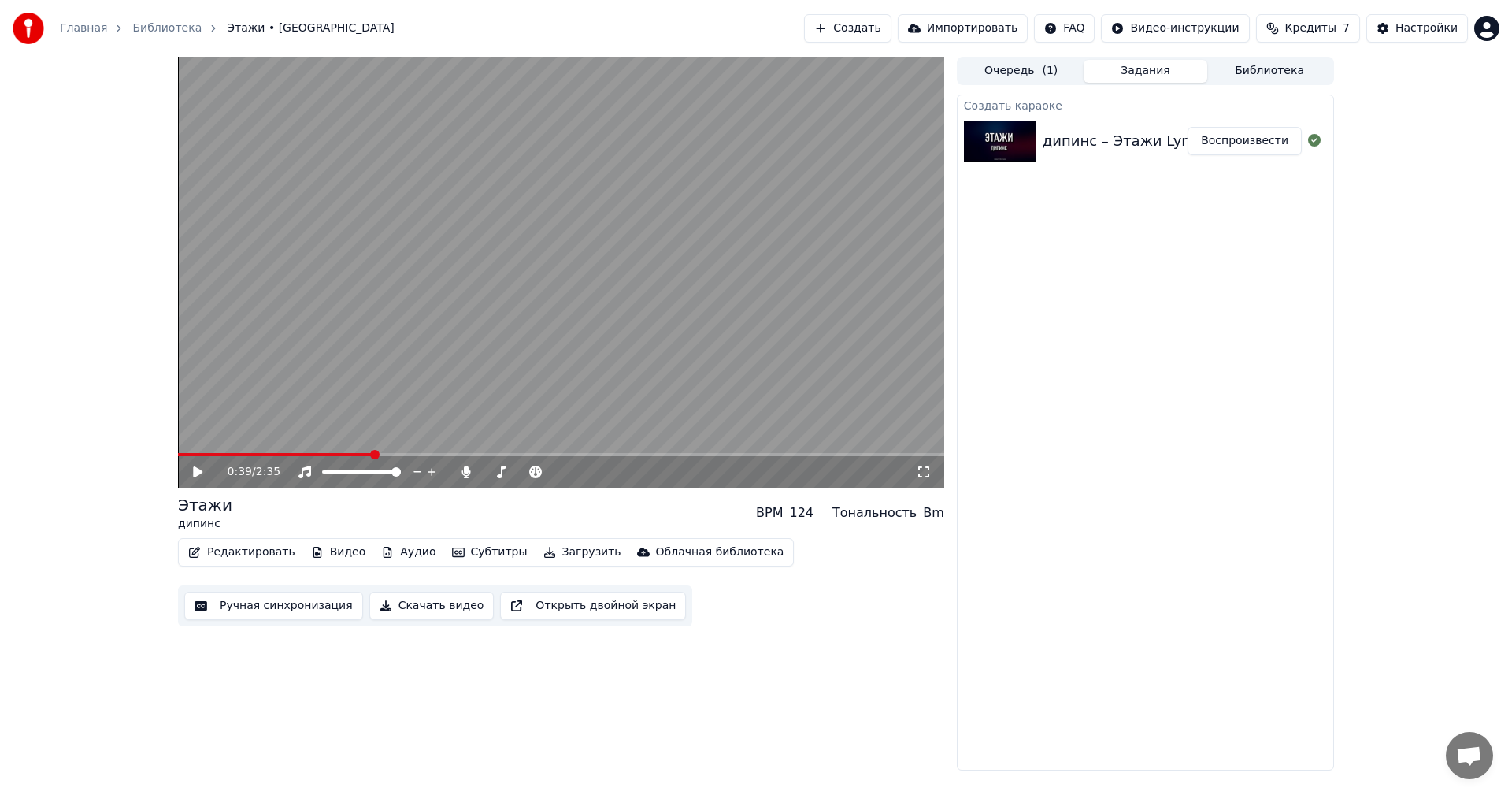
click at [880, 36] on button "Создать" at bounding box center [848, 28] width 87 height 28
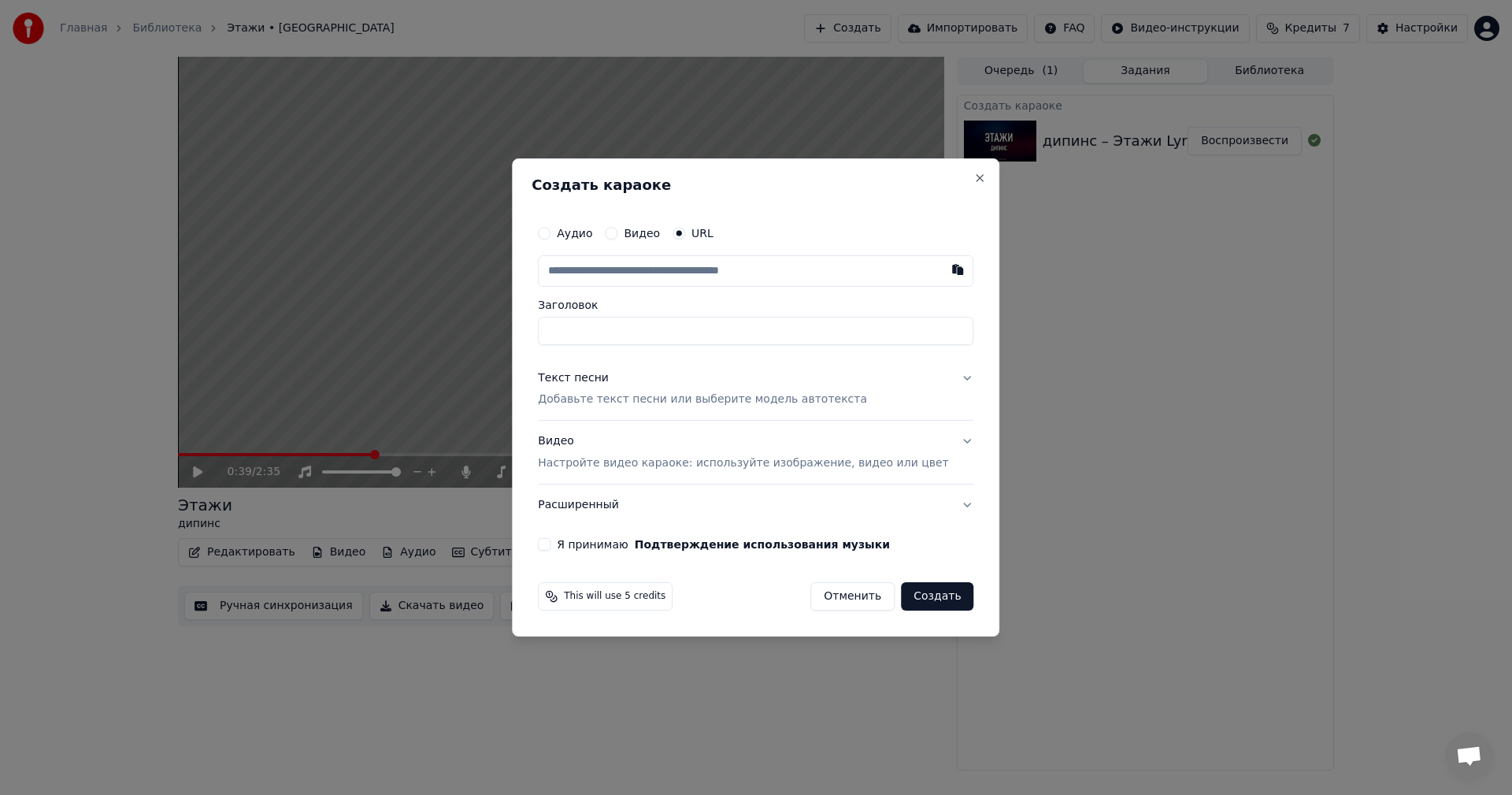
click at [968, 170] on div "Создать караоке Аудио Видео URL Заголовок Текст песни Добавьте текст песни или …" at bounding box center [755, 397] width 487 height 479
click at [974, 179] on button "Close" at bounding box center [980, 177] width 13 height 13
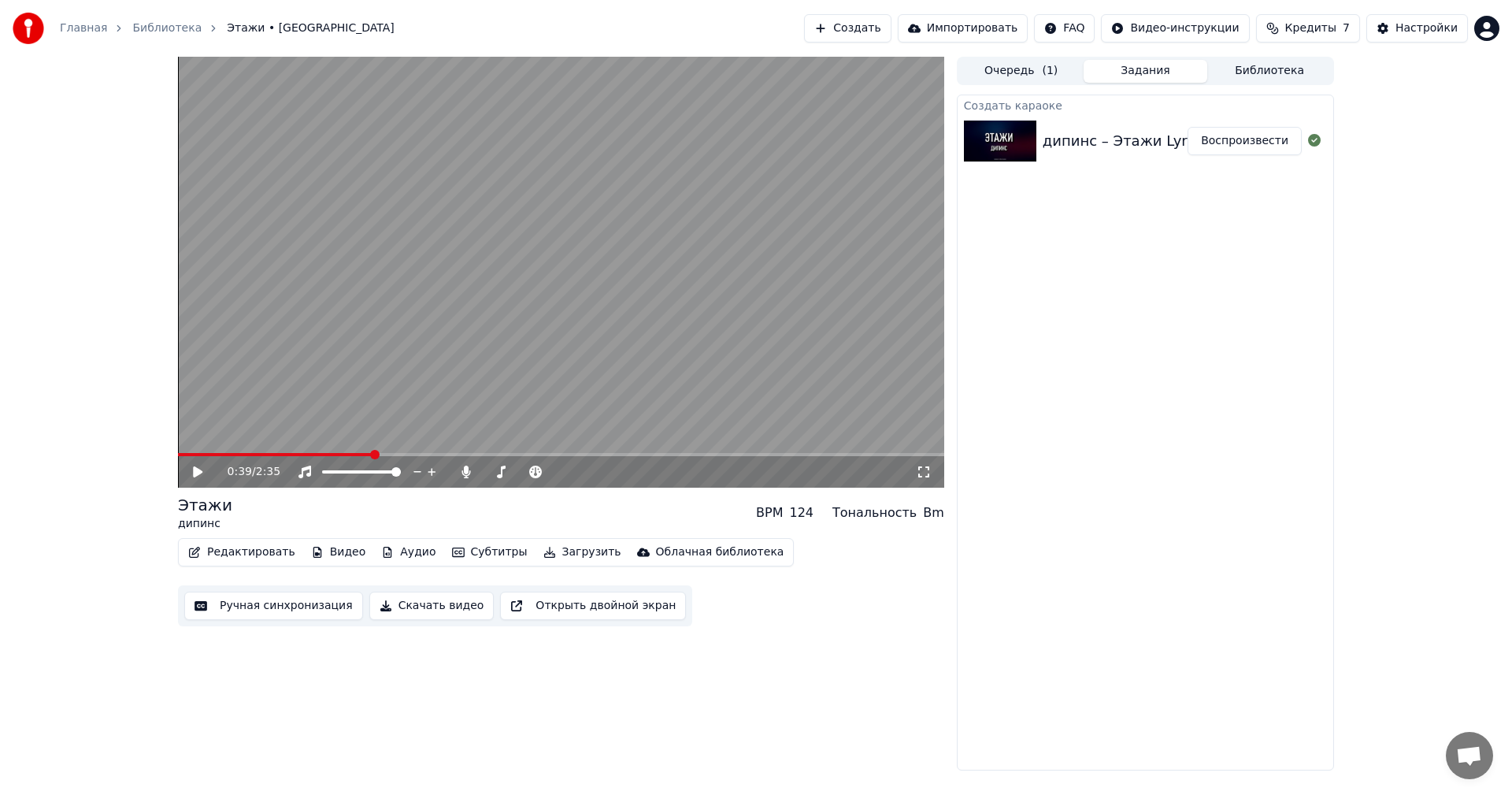
click at [325, 552] on button "Видео" at bounding box center [339, 552] width 68 height 22
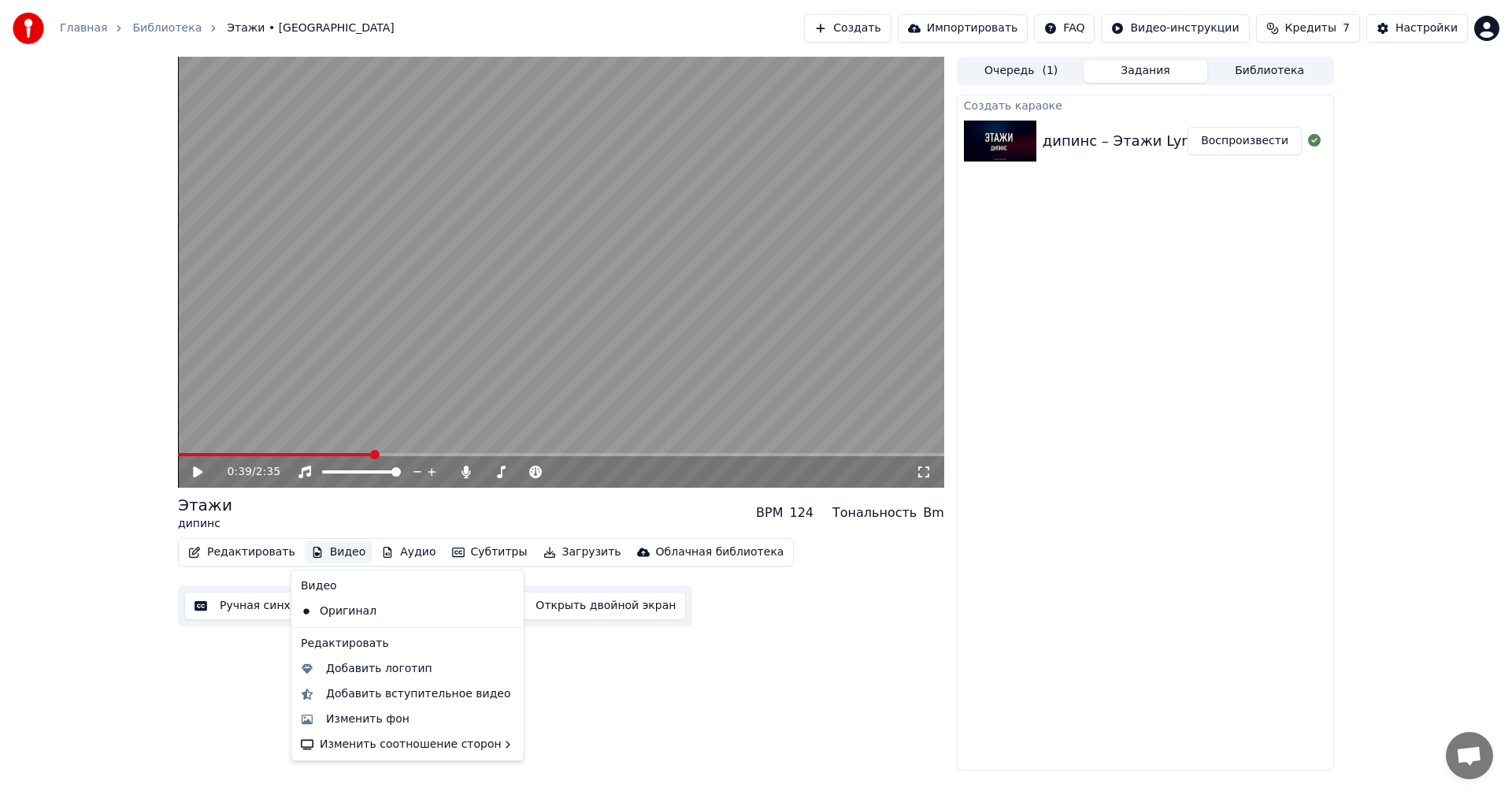
click at [619, 670] on div "0:39 / 2:35 Этажи дипинс BPM 124 Тональность Bm Редактировать Видео Аудио Субти…" at bounding box center [561, 413] width 766 height 713
